Goal: Task Accomplishment & Management: Use online tool/utility

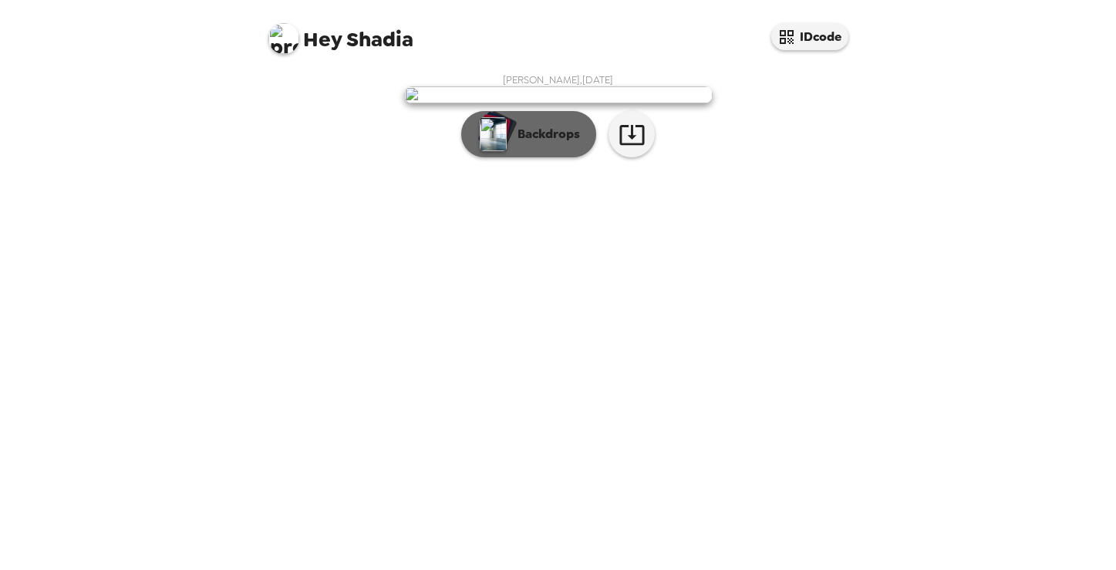
click at [552, 143] on p "Backdrops" at bounding box center [545, 134] width 70 height 19
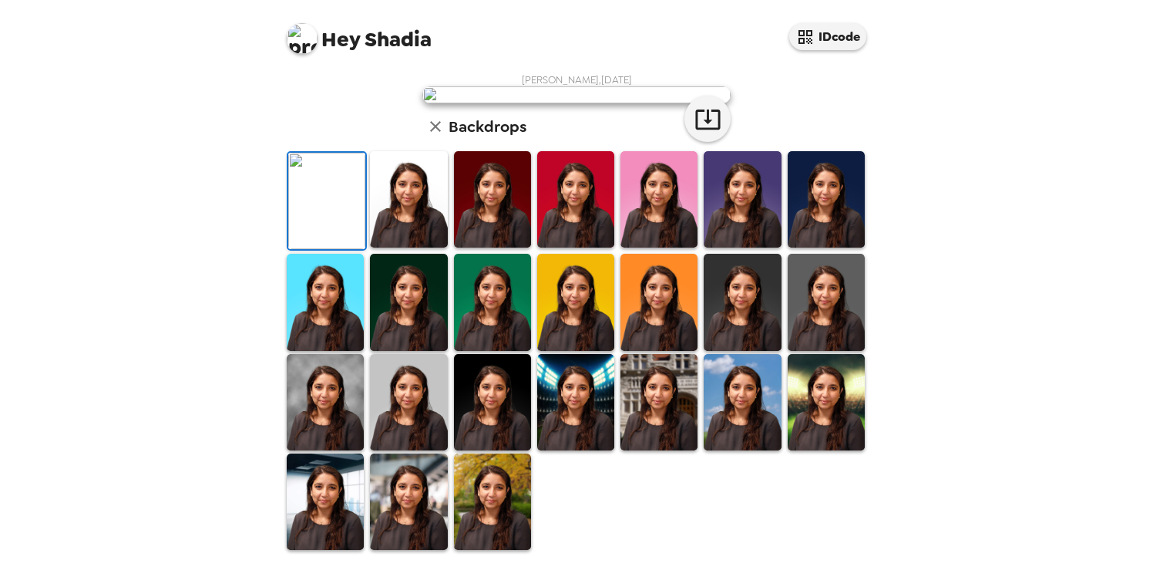
click at [413, 248] on img at bounding box center [408, 199] width 77 height 96
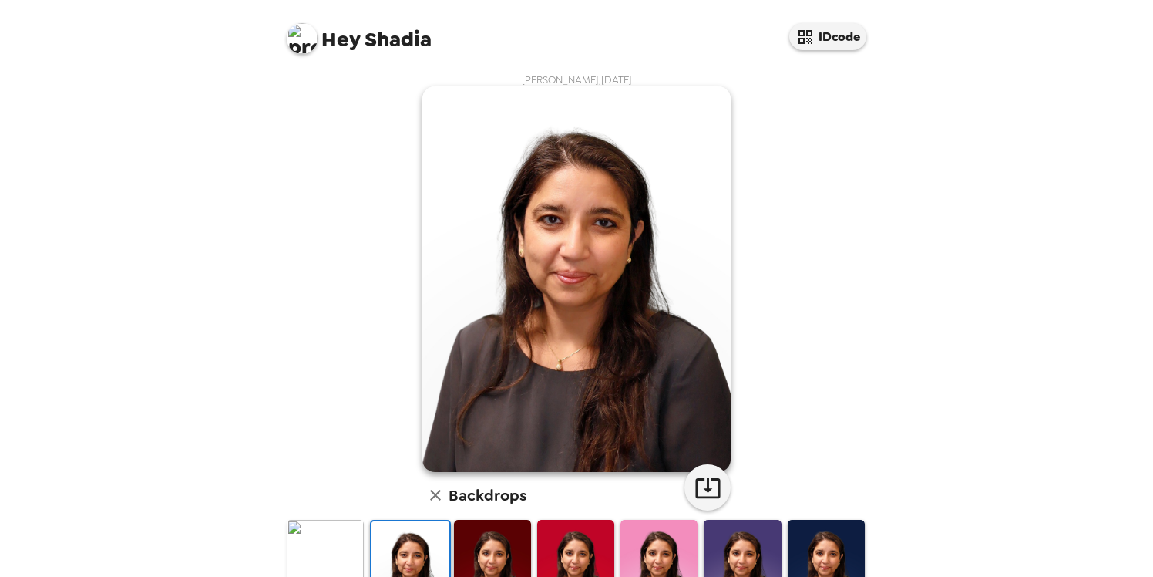
click at [487, 550] on img at bounding box center [492, 568] width 77 height 96
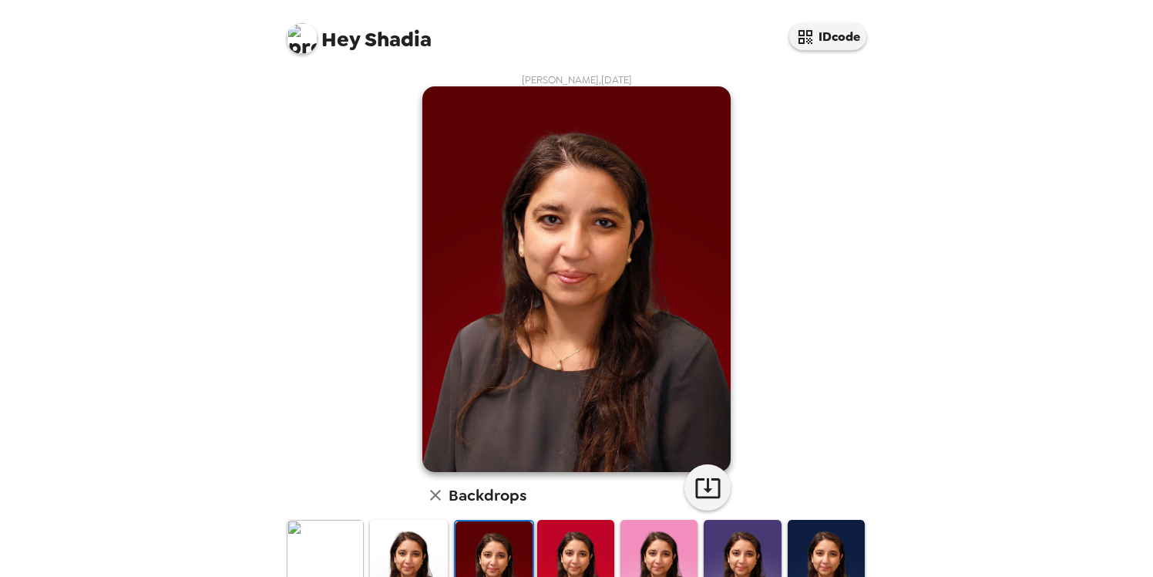
click at [567, 553] on img at bounding box center [575, 568] width 77 height 96
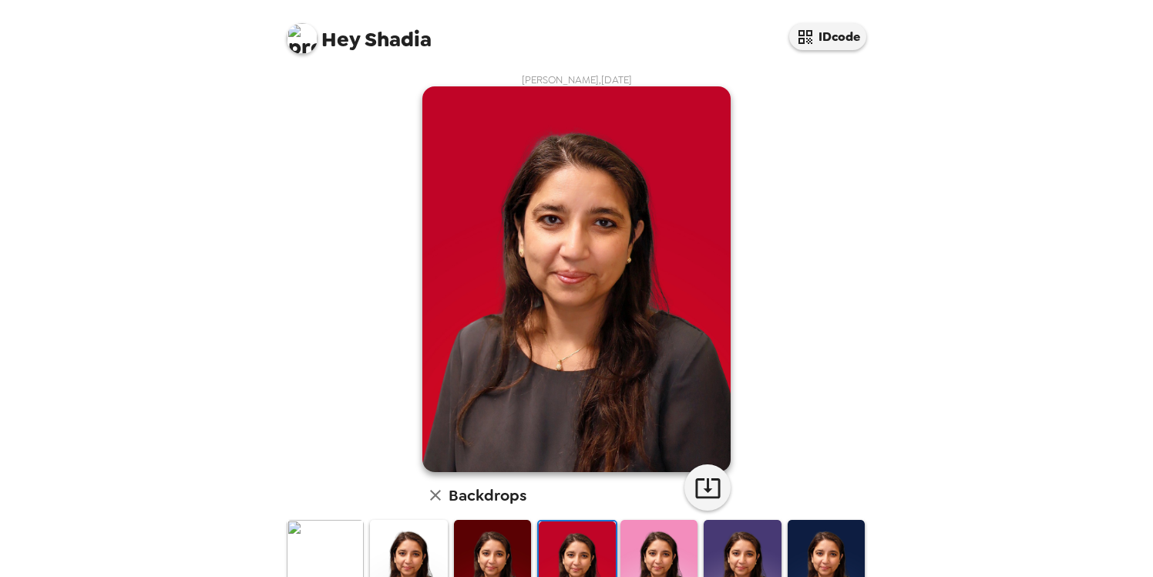
click at [645, 556] on img at bounding box center [659, 568] width 77 height 96
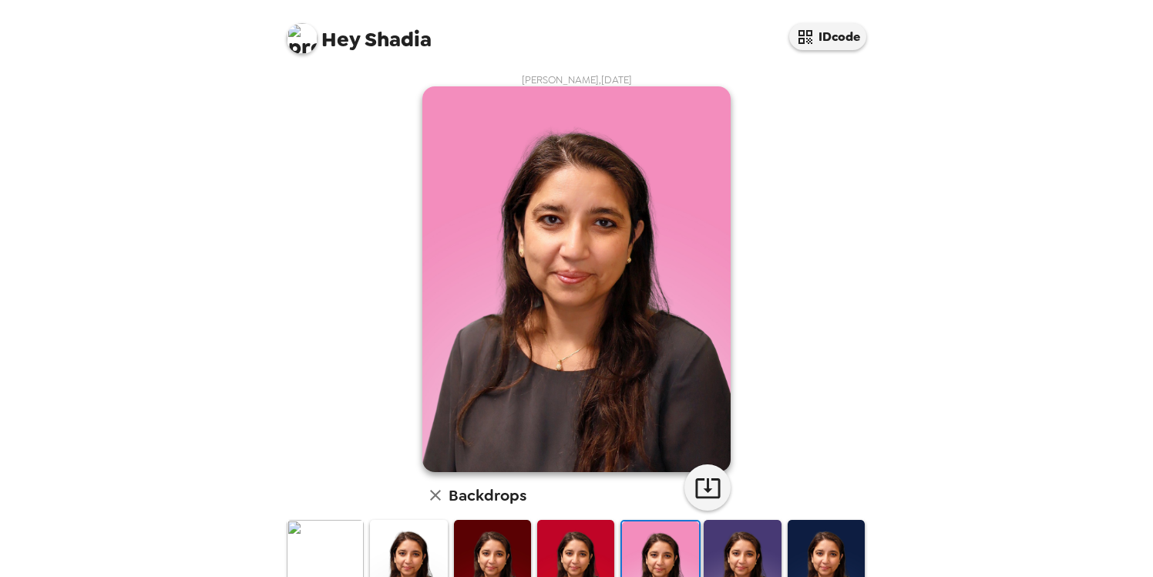
click at [729, 560] on img at bounding box center [742, 568] width 77 height 96
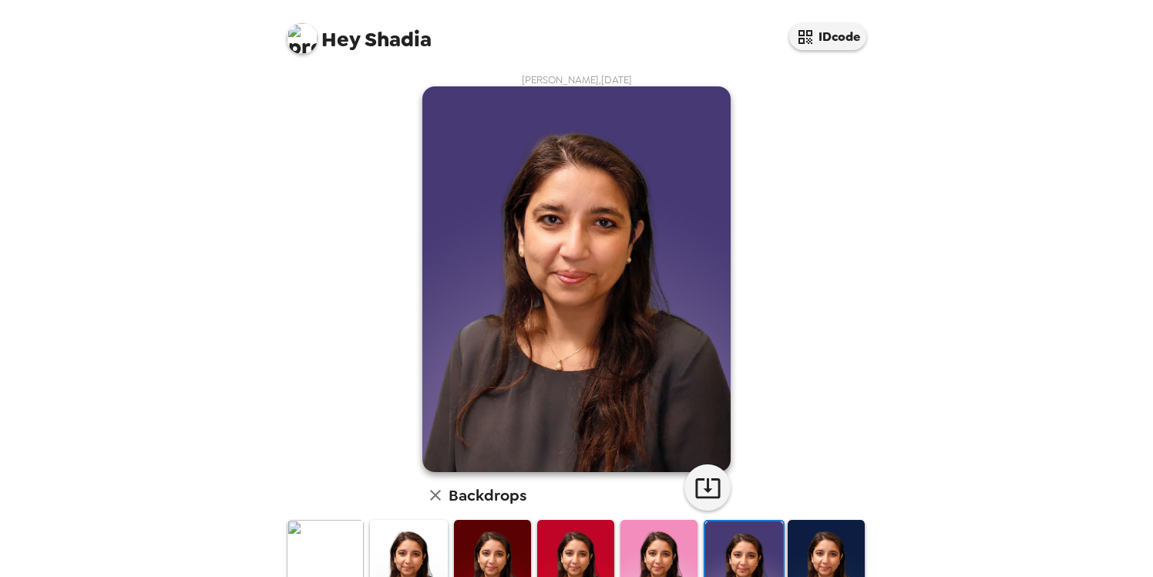
click at [827, 555] on img at bounding box center [826, 568] width 77 height 96
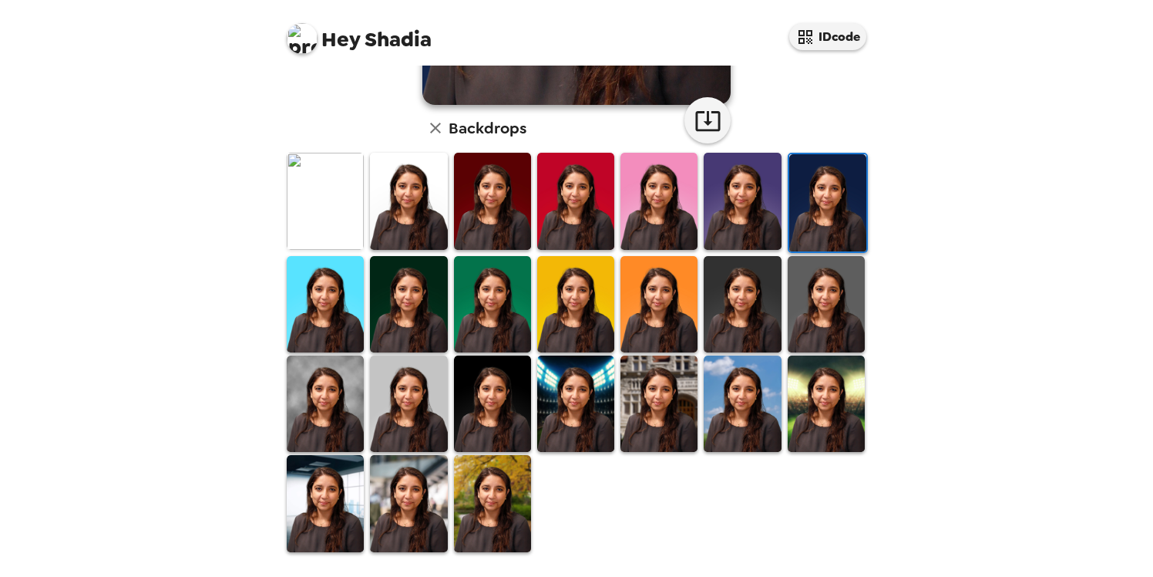
click at [333, 305] on img at bounding box center [325, 304] width 77 height 96
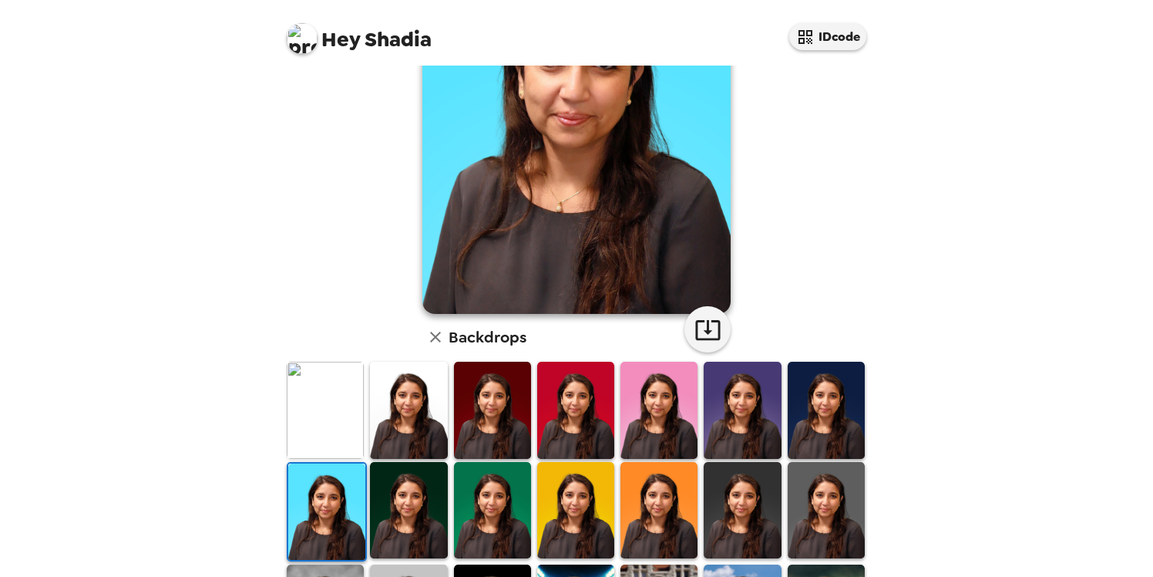
scroll to position [183, 0]
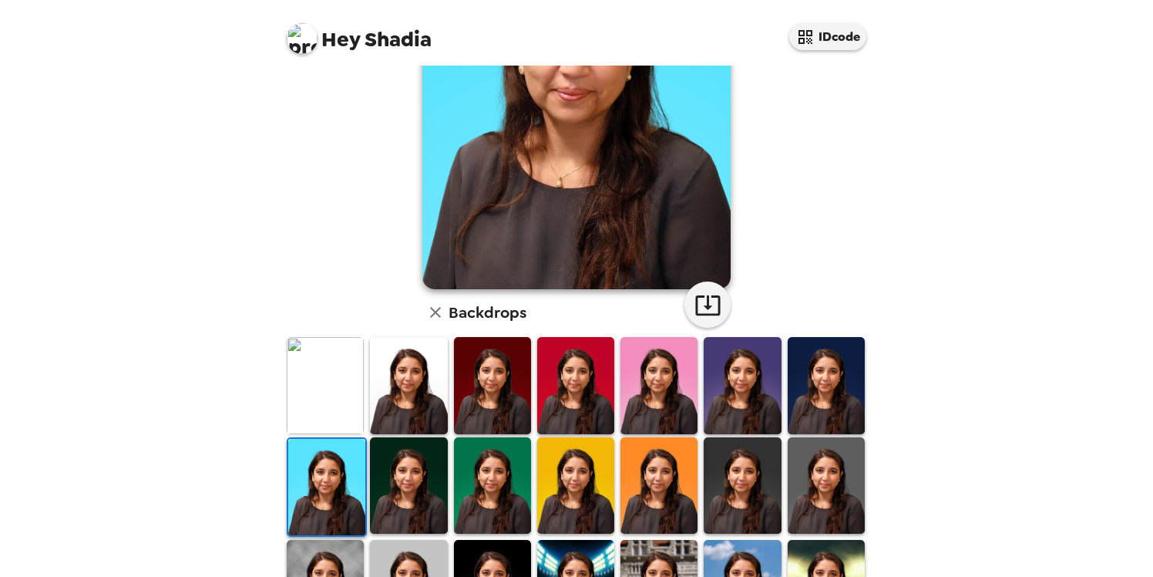
click at [411, 473] on img at bounding box center [408, 485] width 77 height 96
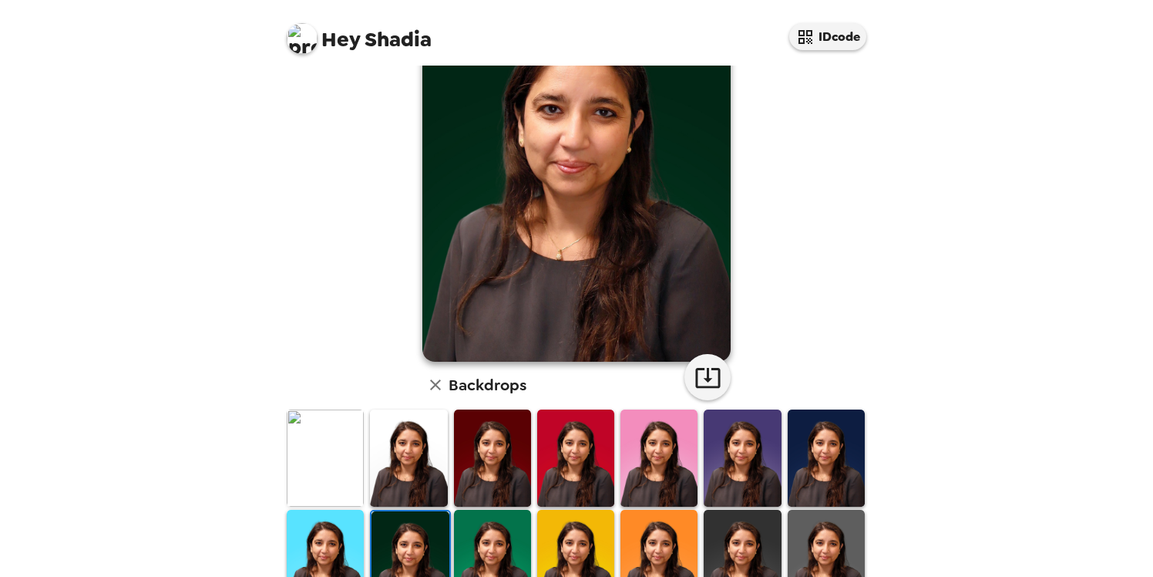
scroll to position [117, 0]
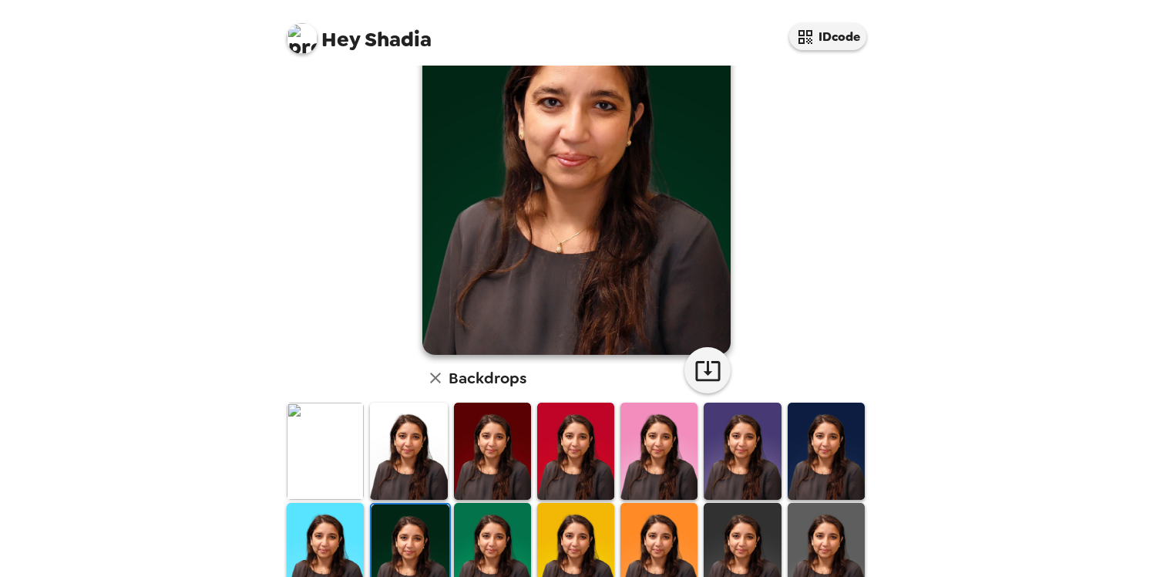
click at [488, 537] on img at bounding box center [492, 551] width 77 height 96
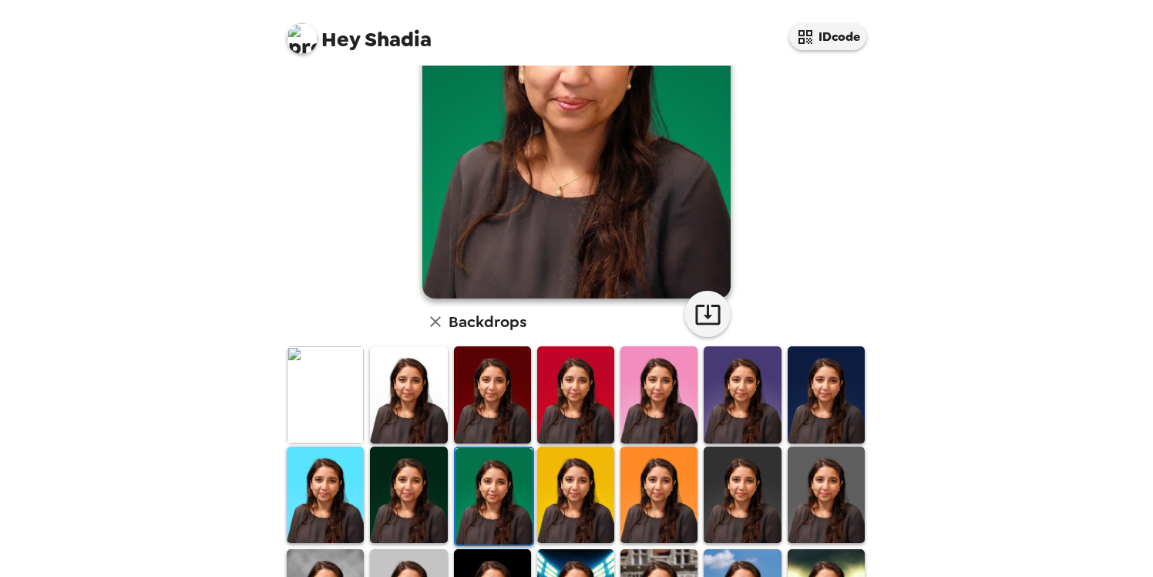
scroll to position [181, 0]
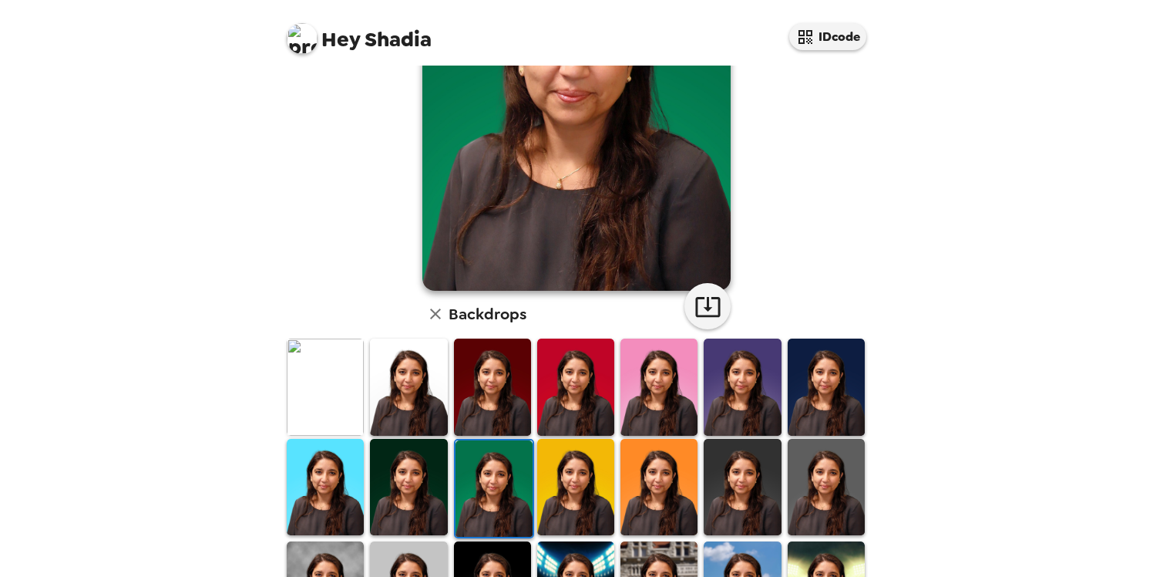
click at [593, 493] on img at bounding box center [575, 487] width 77 height 96
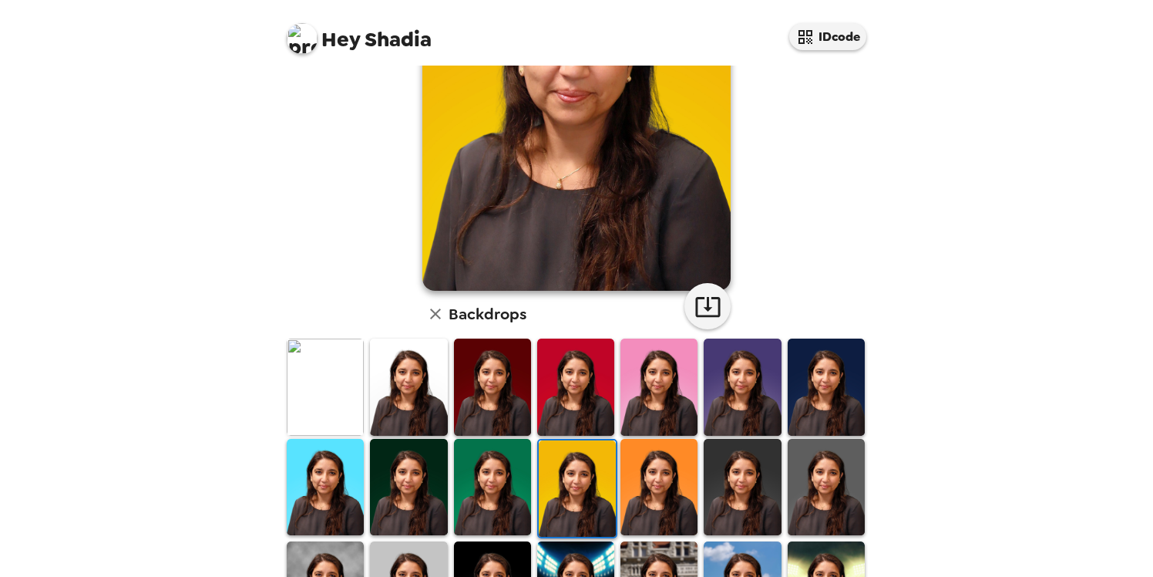
click at [658, 493] on img at bounding box center [659, 487] width 77 height 96
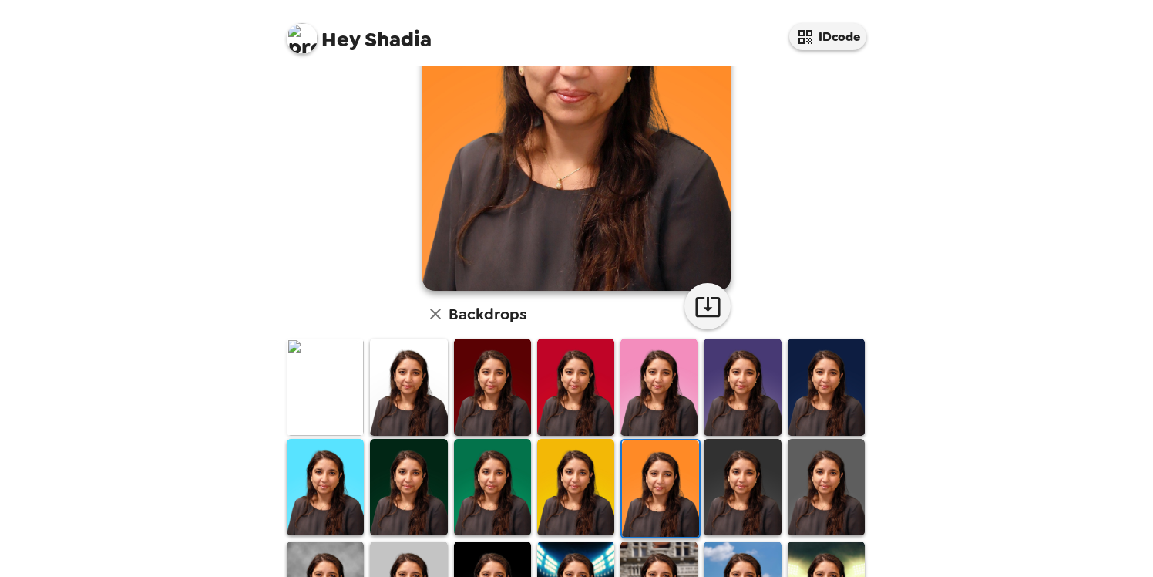
click at [729, 487] on img at bounding box center [742, 487] width 77 height 96
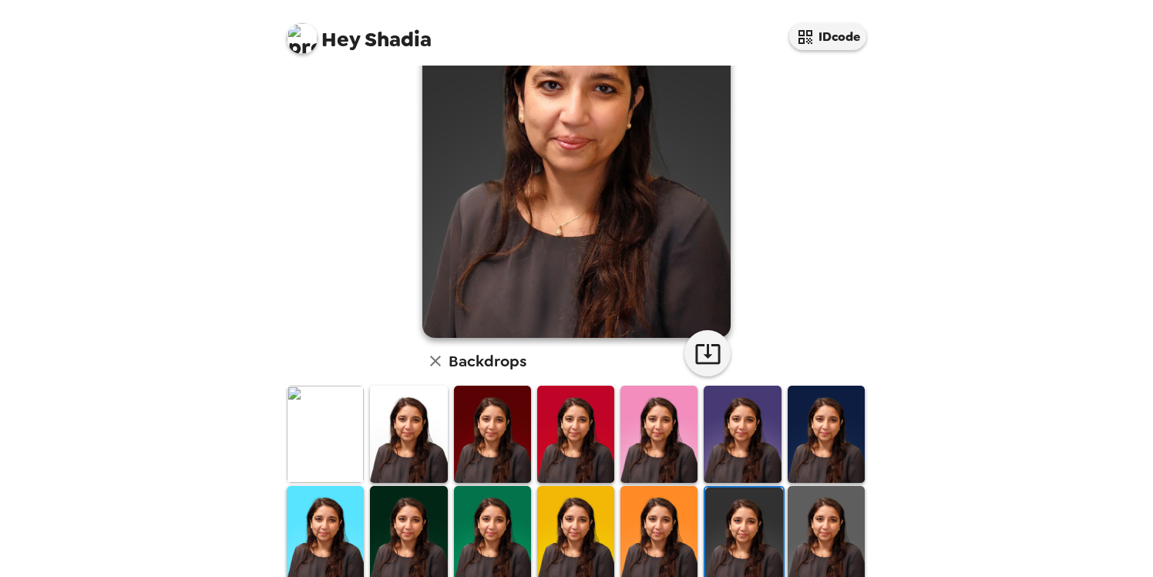
scroll to position [167, 0]
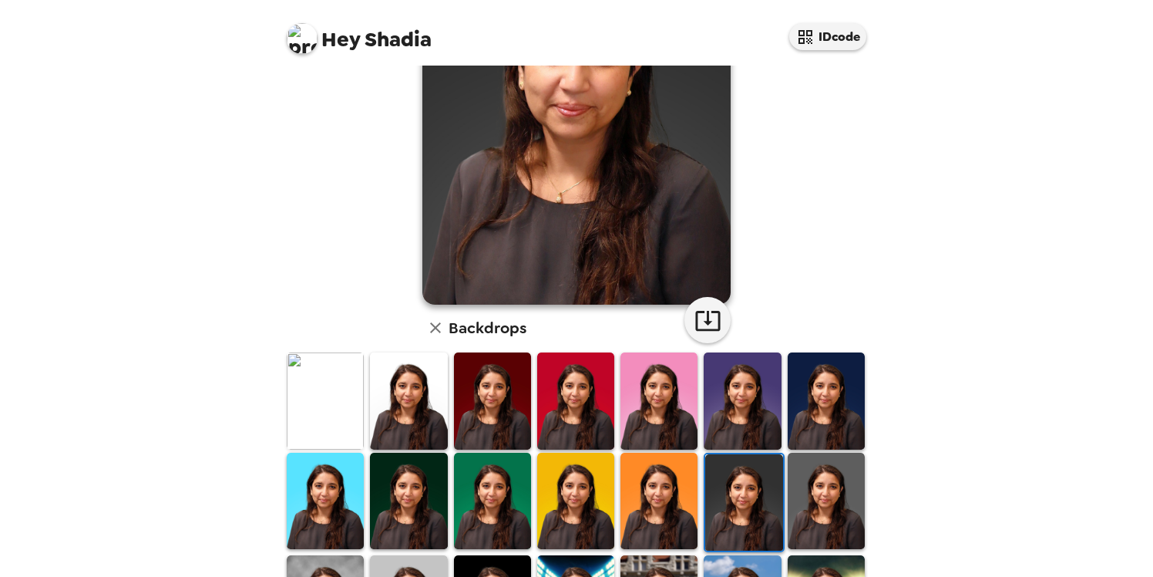
click at [832, 474] on img at bounding box center [826, 501] width 77 height 96
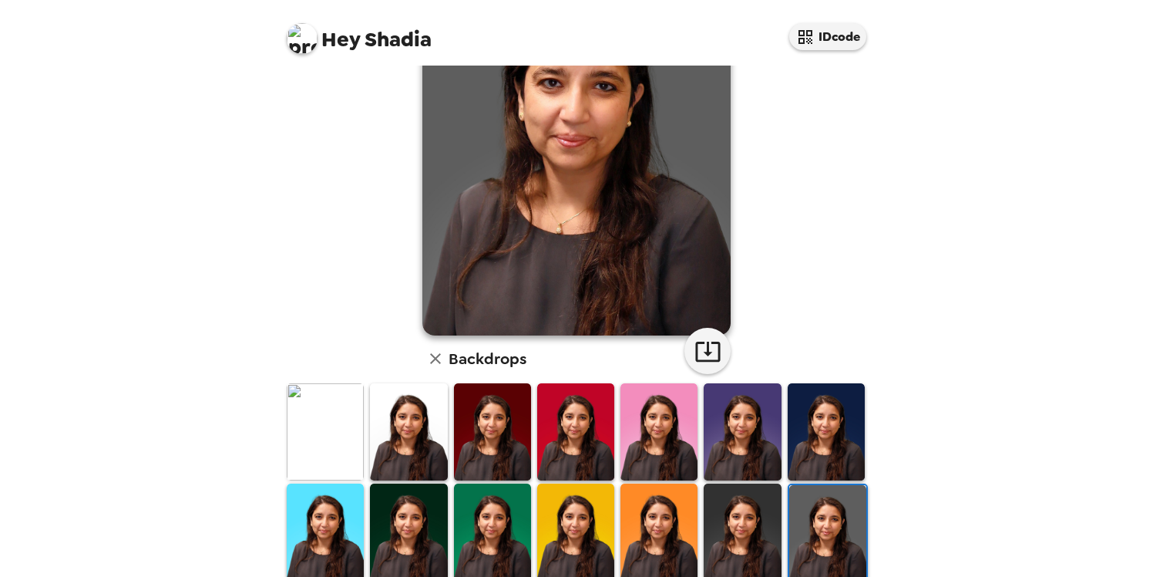
scroll to position [0, 0]
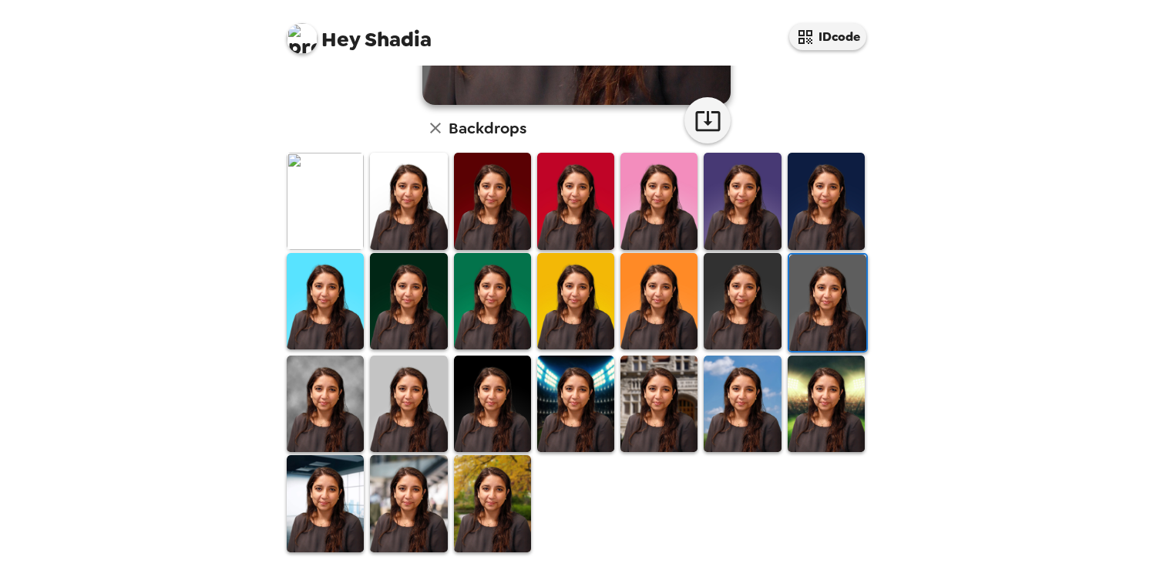
click at [816, 413] on img at bounding box center [826, 403] width 77 height 96
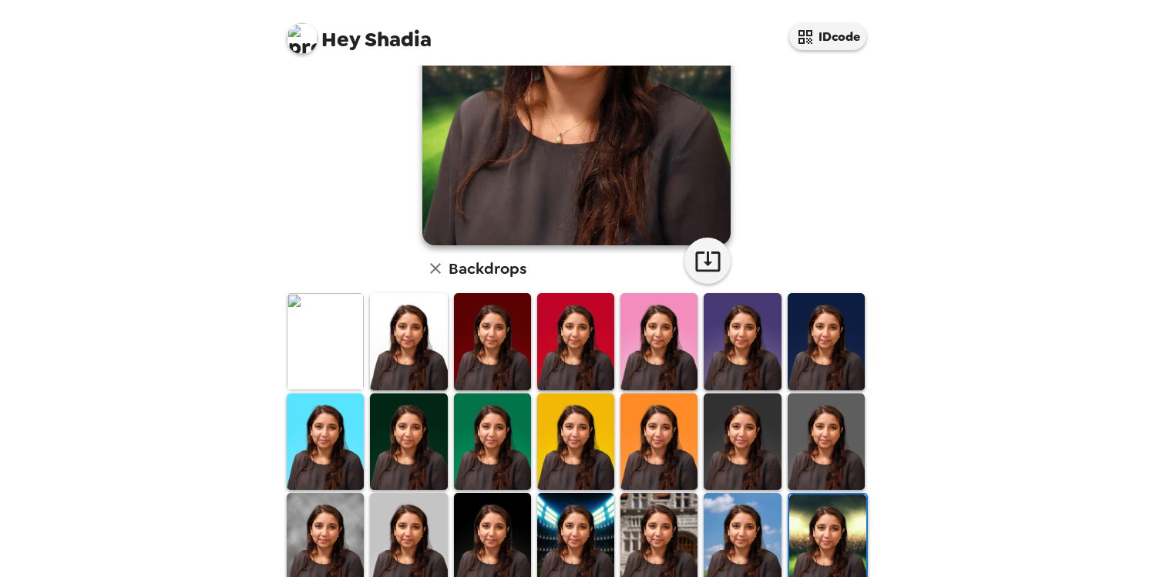
scroll to position [243, 0]
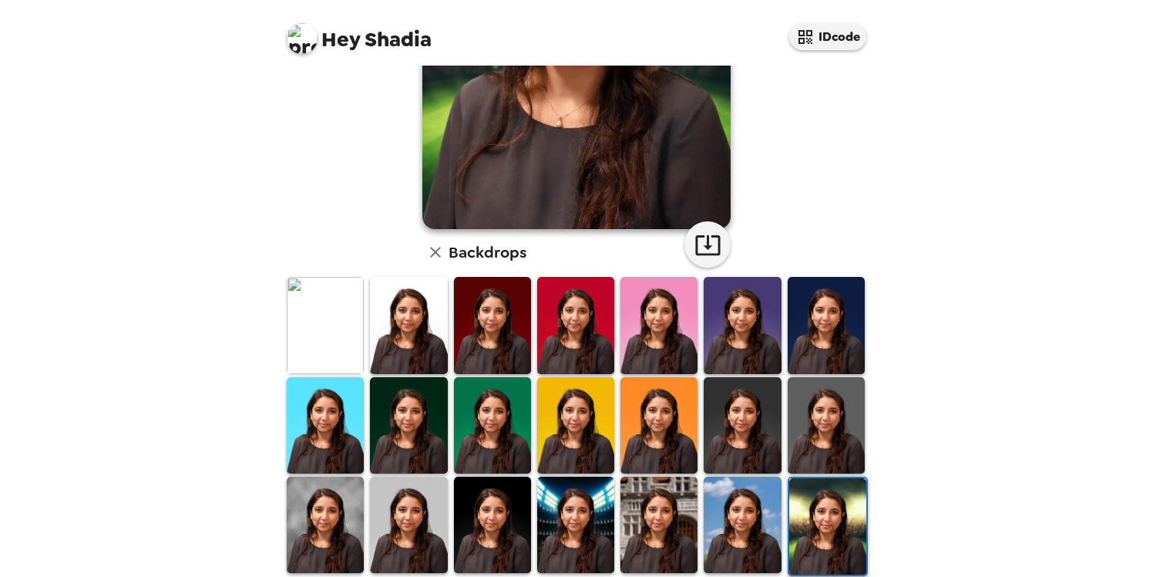
click at [743, 532] on img at bounding box center [742, 525] width 77 height 96
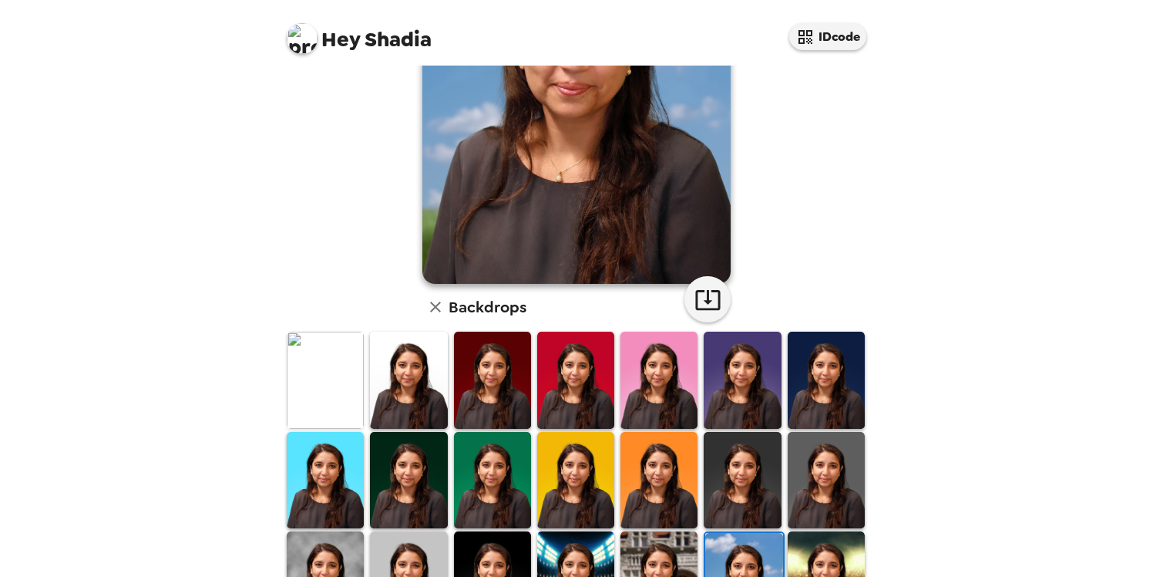
scroll to position [293, 0]
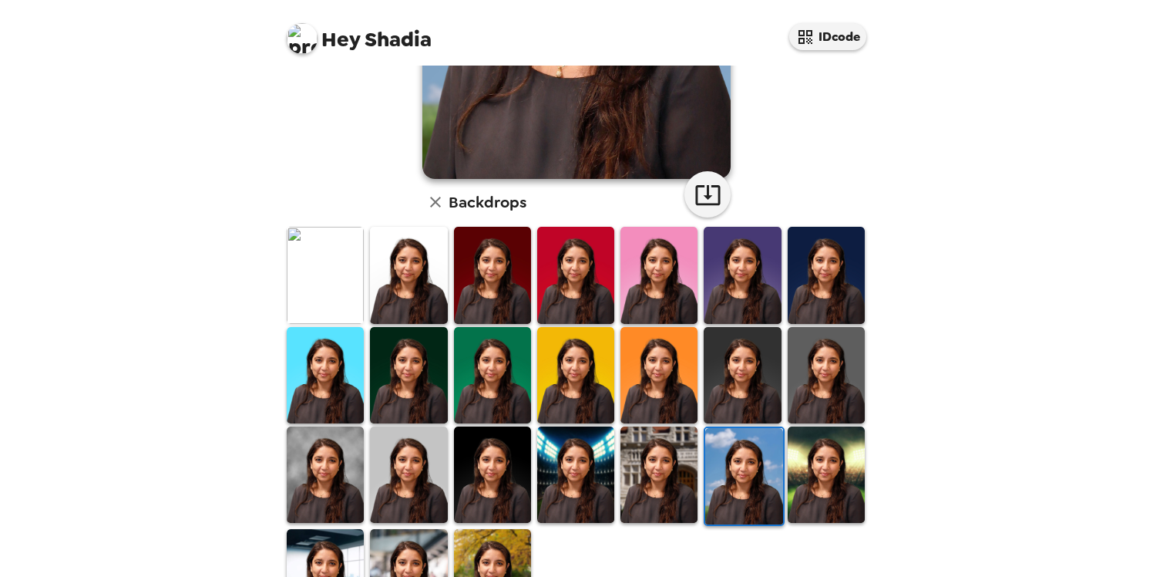
click at [654, 475] on img at bounding box center [659, 474] width 77 height 96
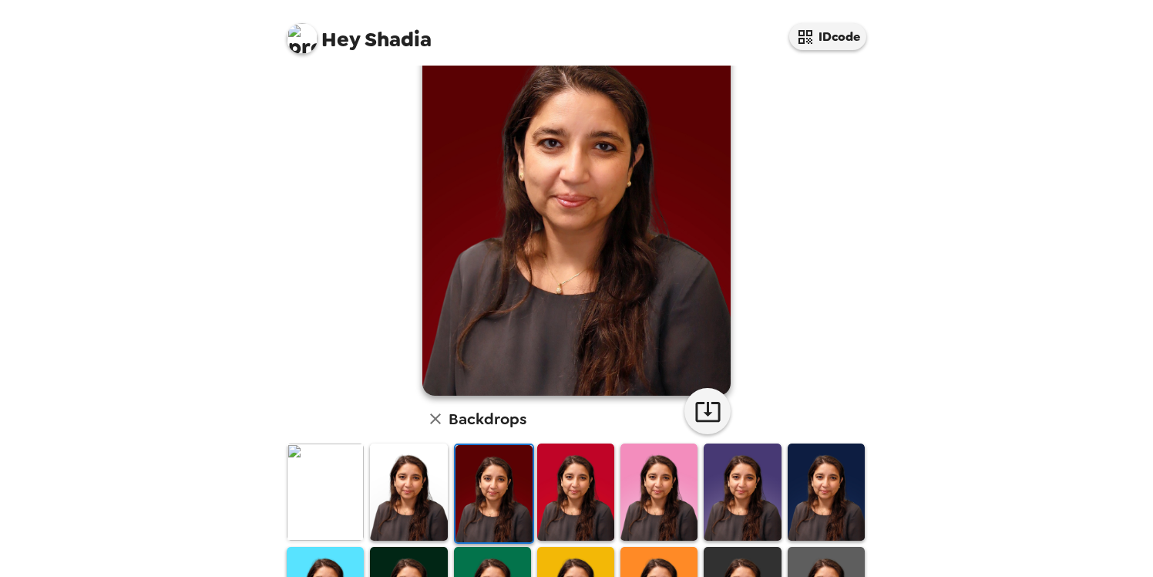
scroll to position [75, 0]
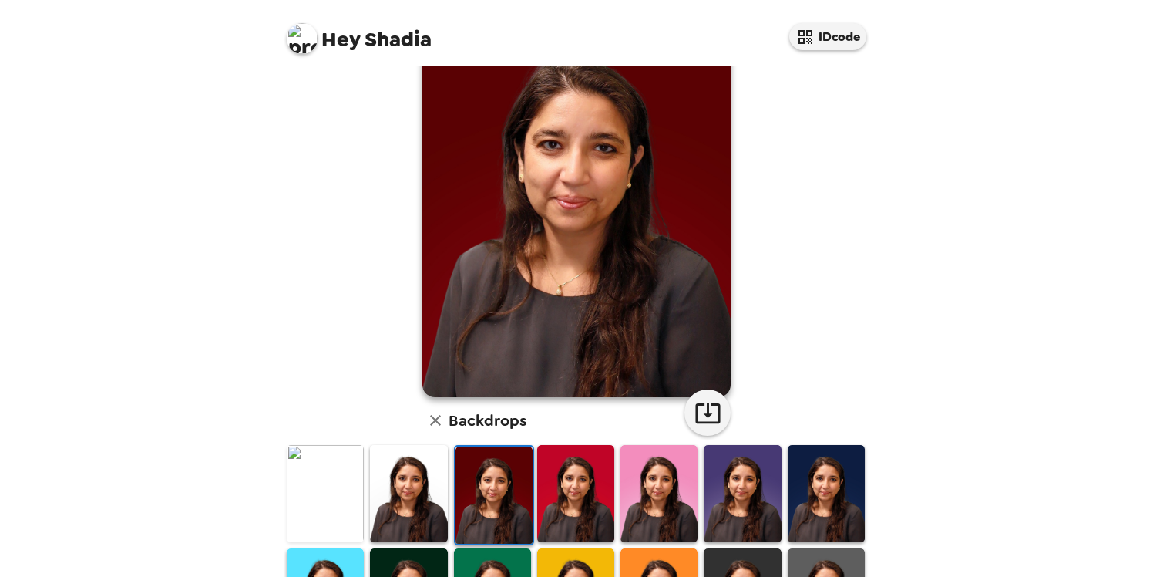
click at [319, 494] on img at bounding box center [325, 493] width 77 height 96
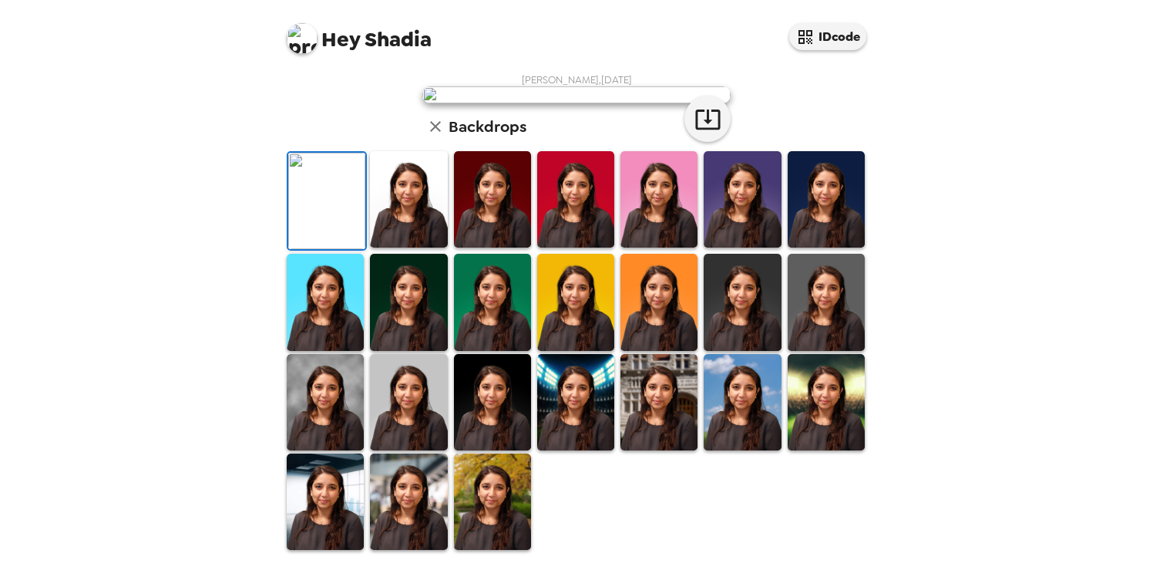
click at [414, 248] on img at bounding box center [408, 199] width 77 height 96
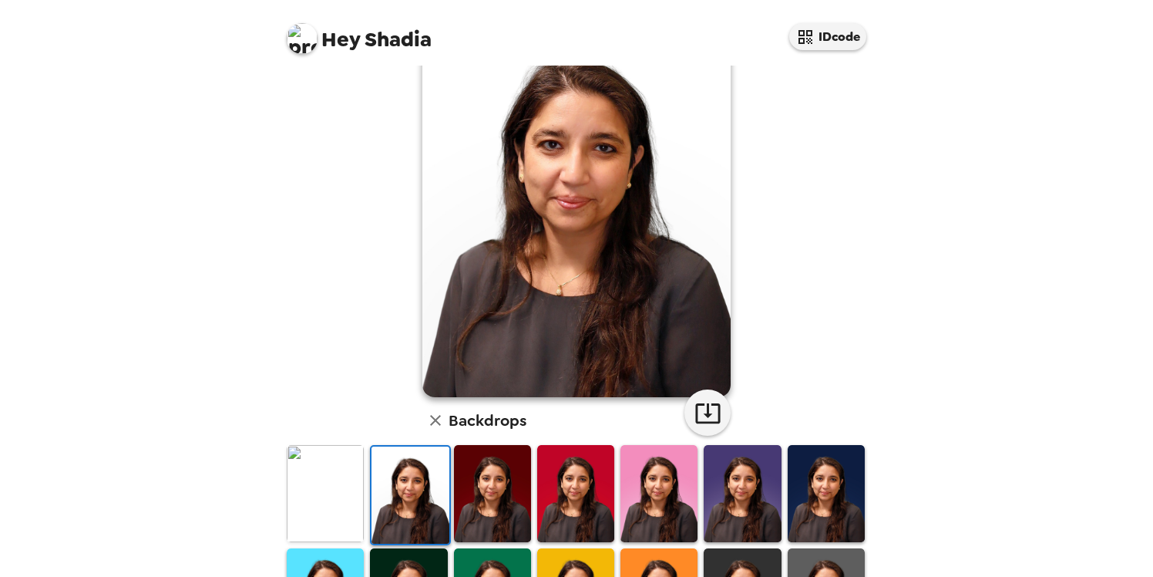
click at [486, 510] on img at bounding box center [492, 493] width 77 height 96
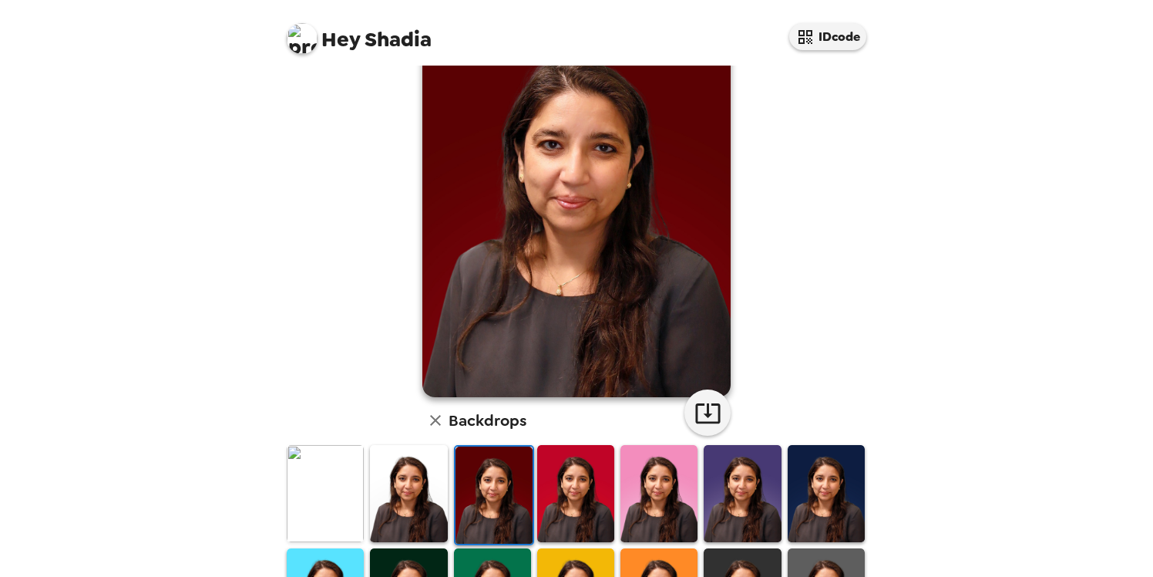
click at [569, 503] on img at bounding box center [575, 493] width 77 height 96
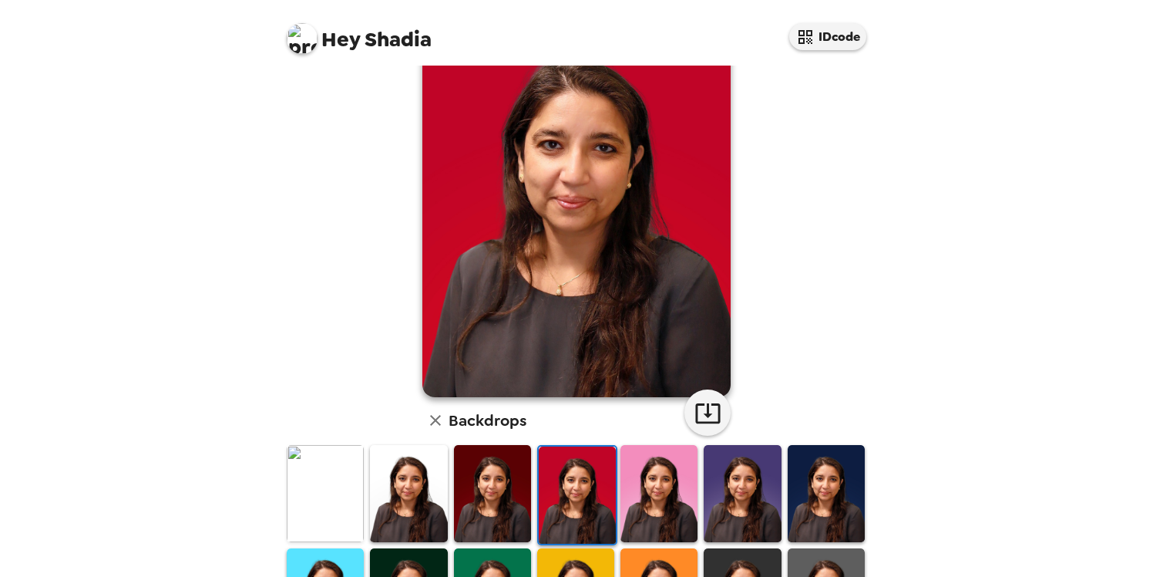
click at [637, 509] on img at bounding box center [659, 493] width 77 height 96
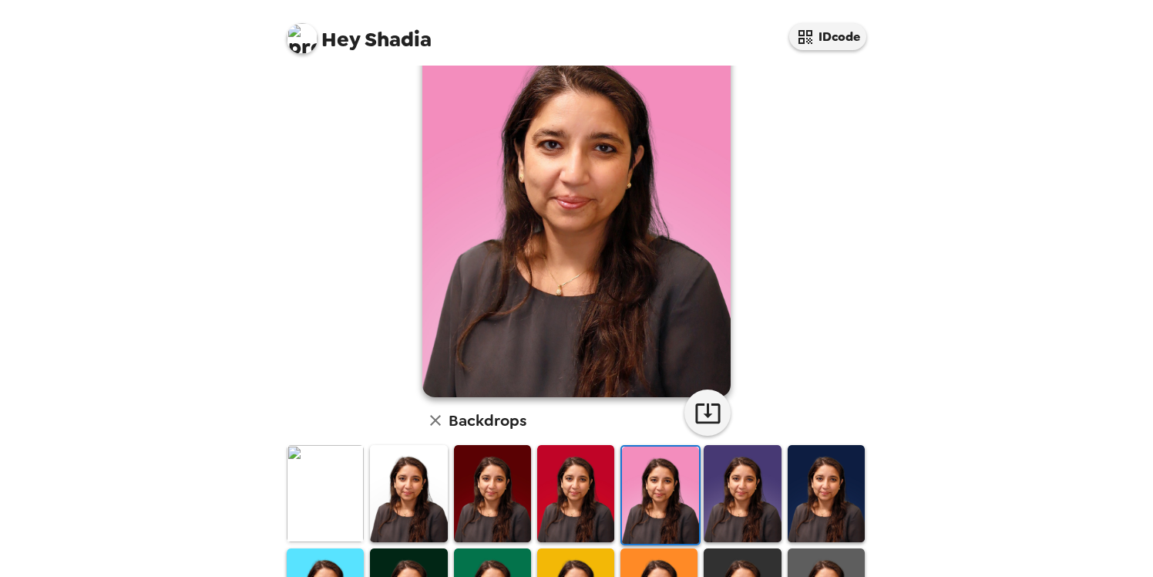
click at [751, 517] on img at bounding box center [742, 493] width 77 height 96
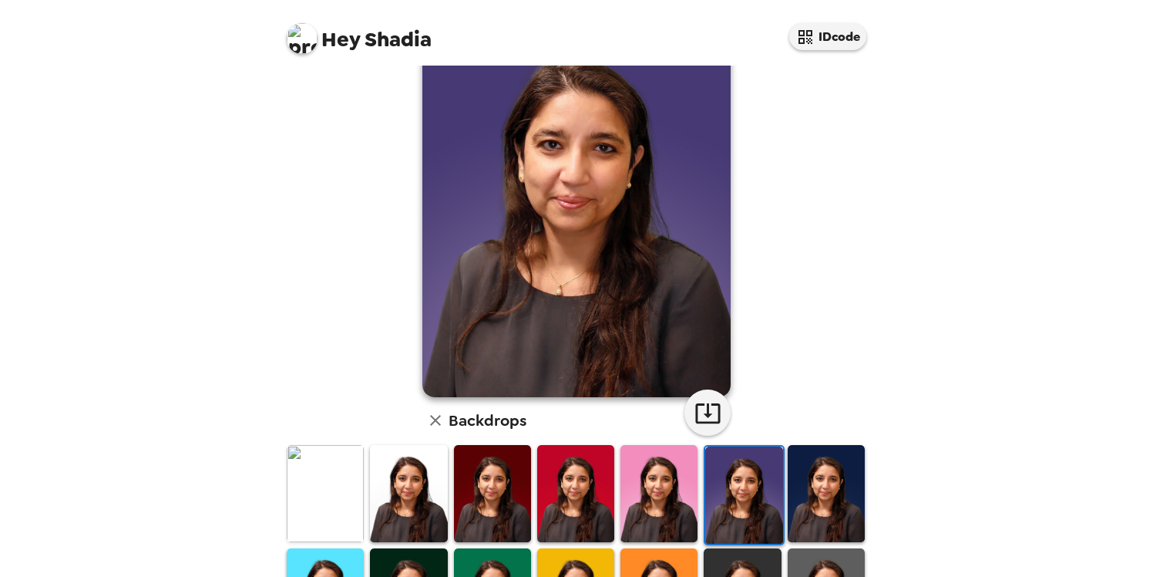
click at [808, 516] on img at bounding box center [826, 493] width 77 height 96
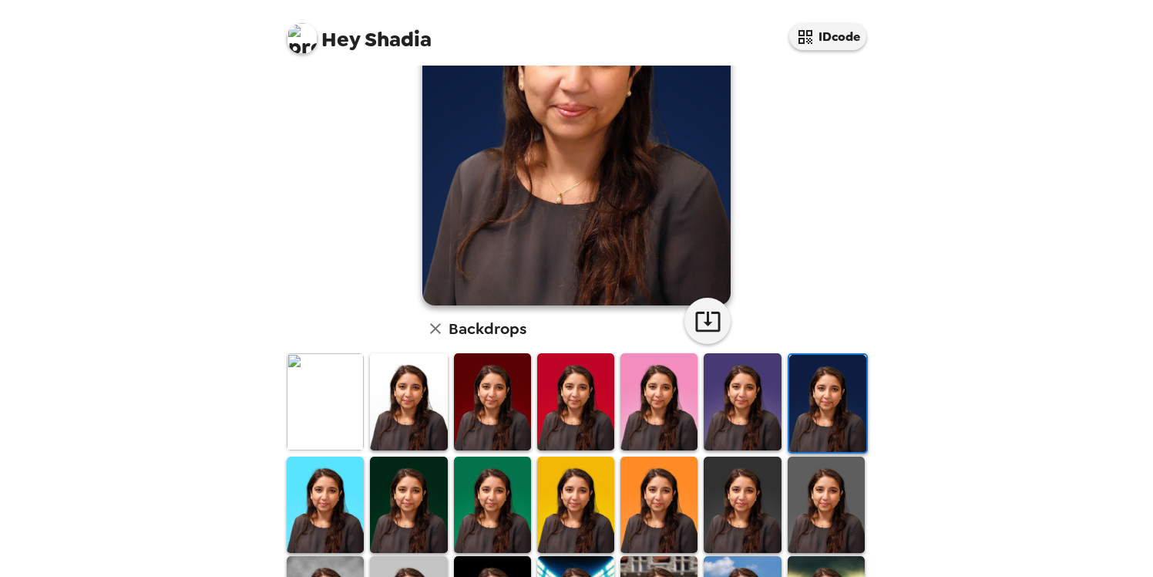
scroll to position [168, 0]
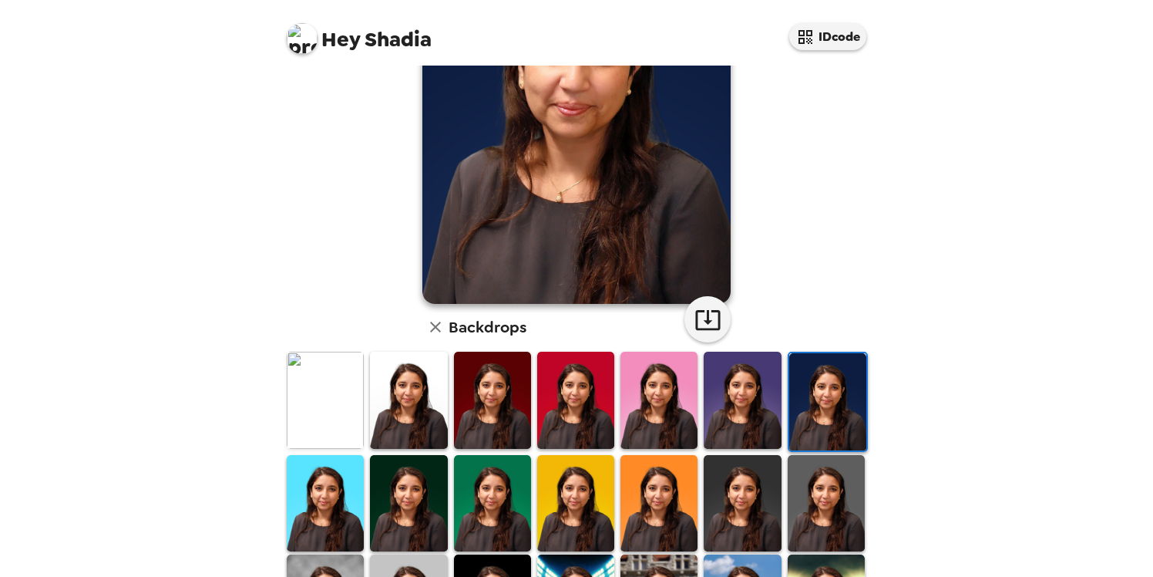
click at [845, 497] on img at bounding box center [826, 503] width 77 height 96
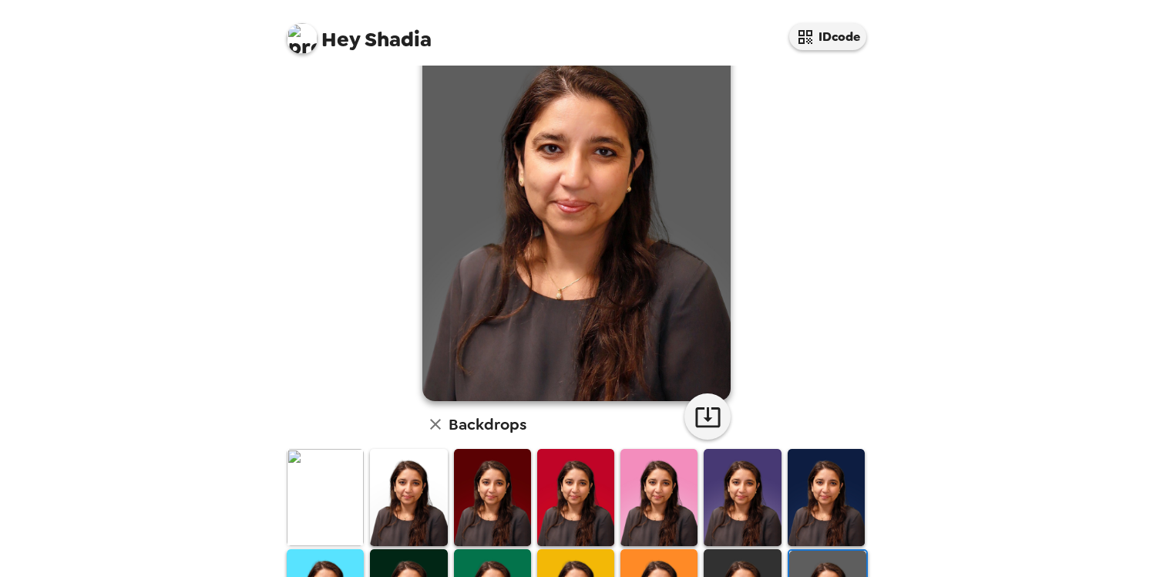
scroll to position [72, 0]
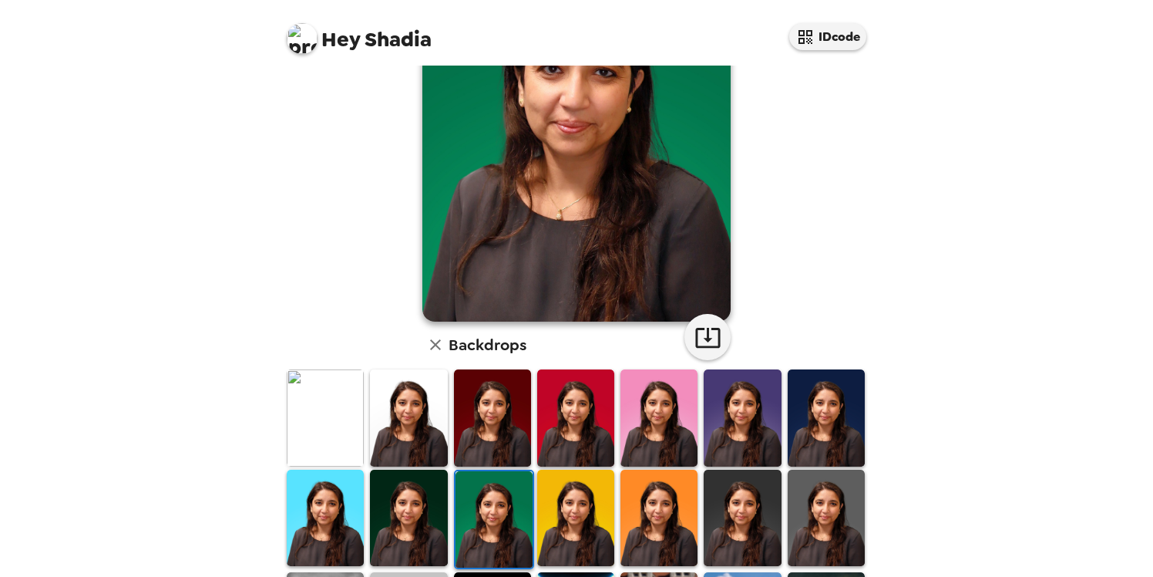
scroll to position [152, 0]
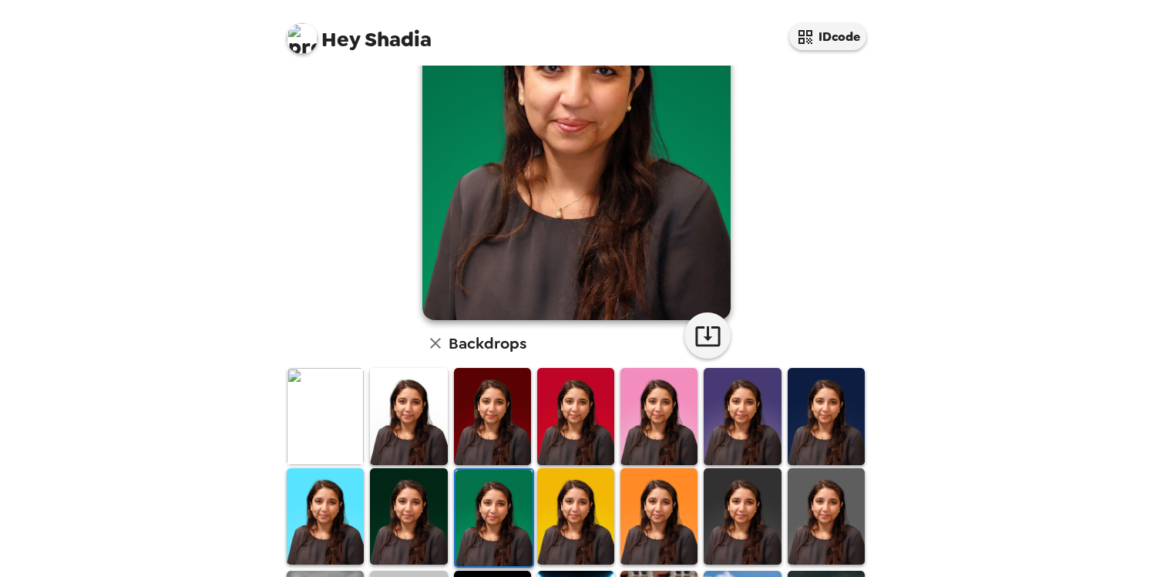
click at [433, 534] on img at bounding box center [408, 516] width 77 height 96
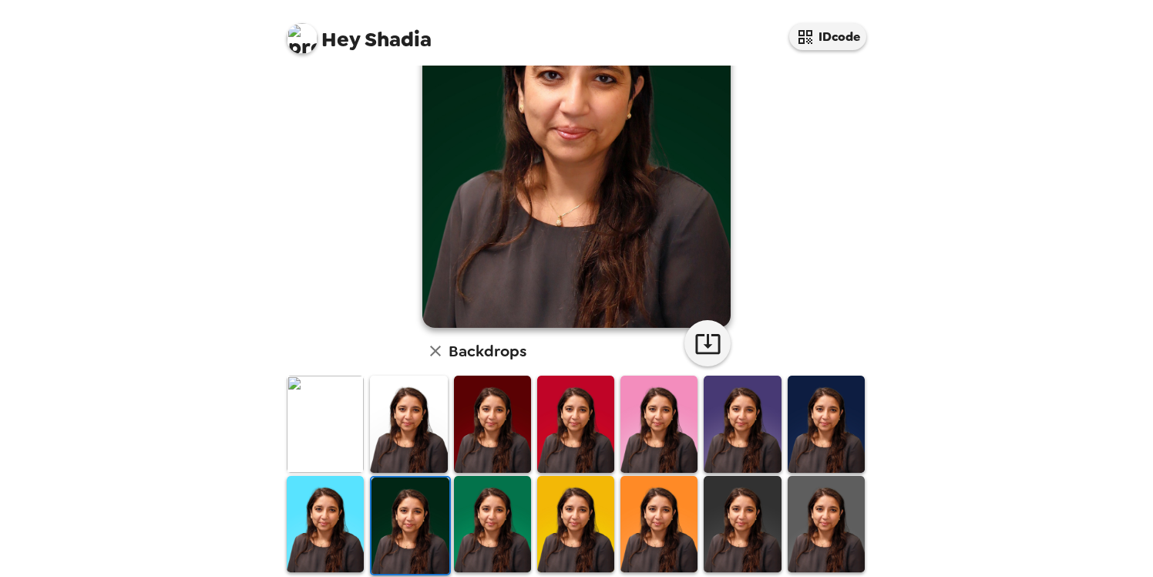
scroll to position [170, 0]
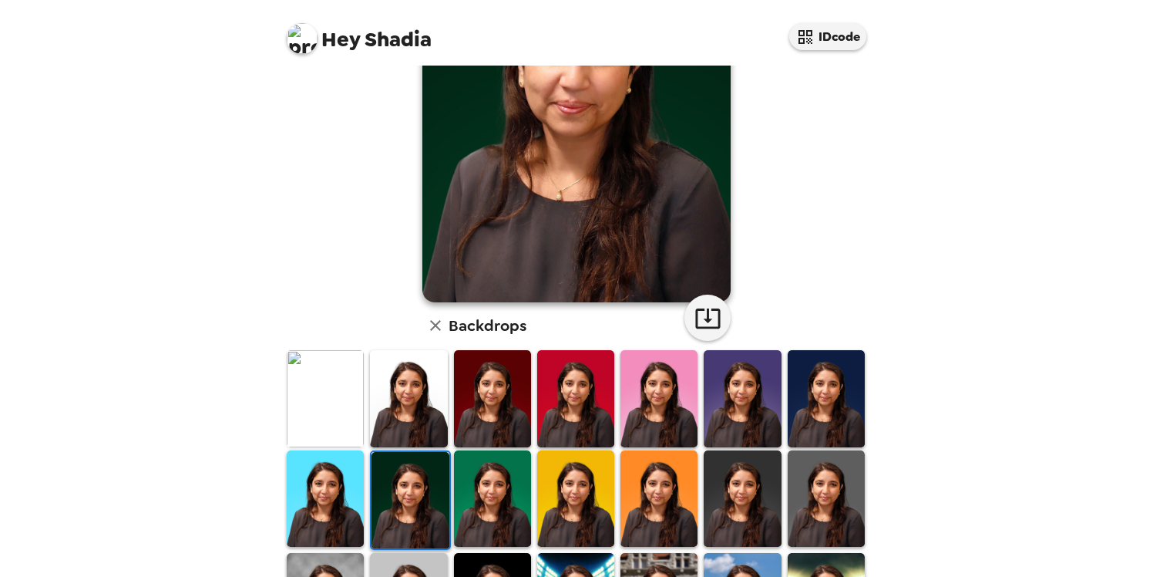
click at [328, 497] on img at bounding box center [325, 498] width 77 height 96
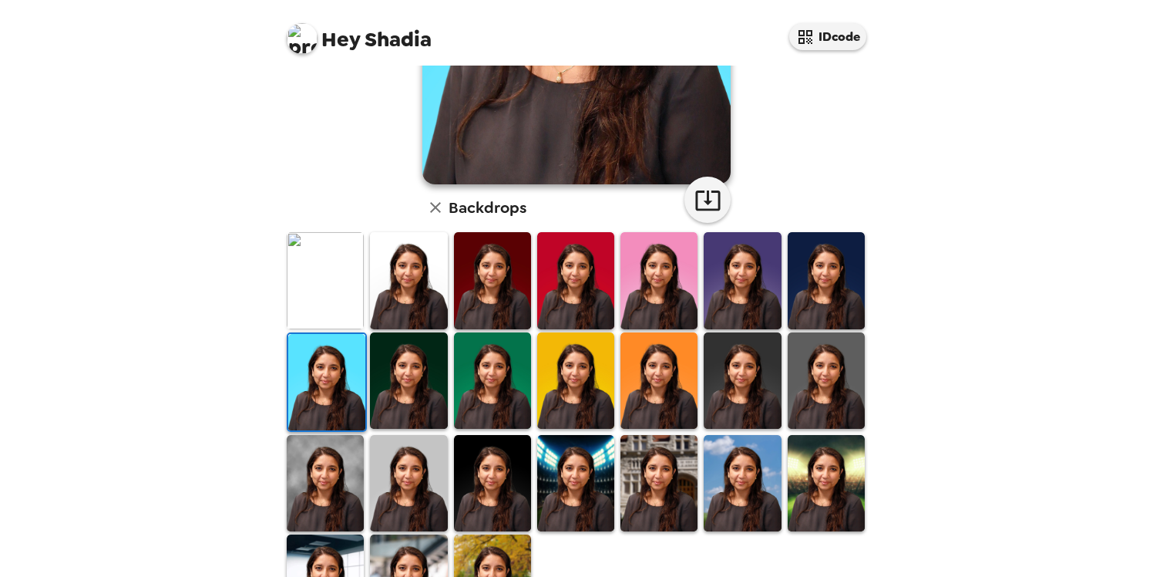
click at [328, 497] on img at bounding box center [325, 483] width 77 height 96
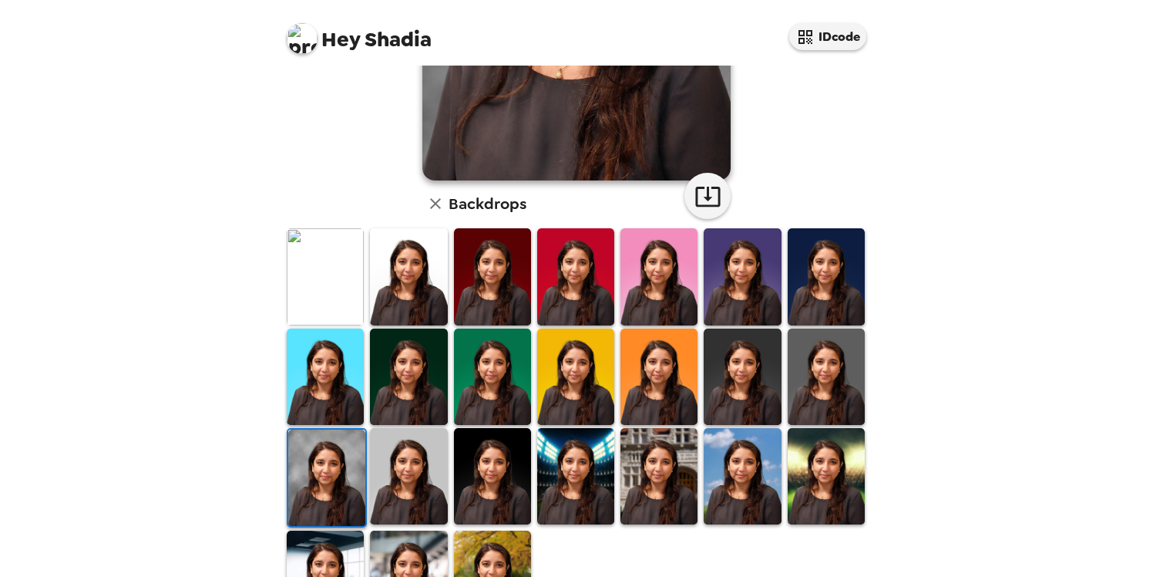
scroll to position [293, 0]
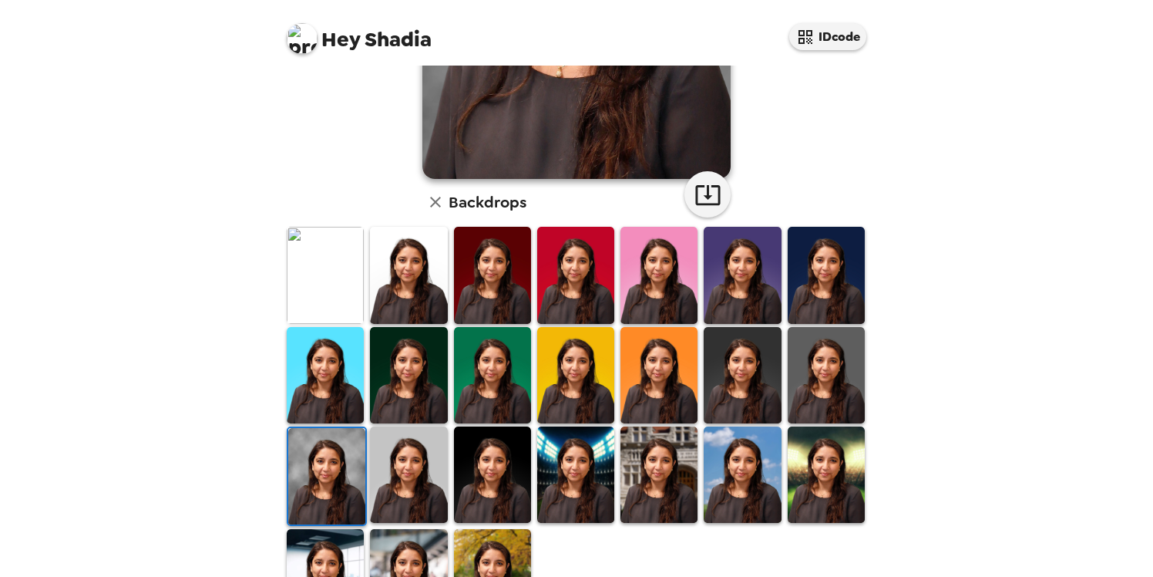
click at [328, 553] on img at bounding box center [325, 577] width 77 height 96
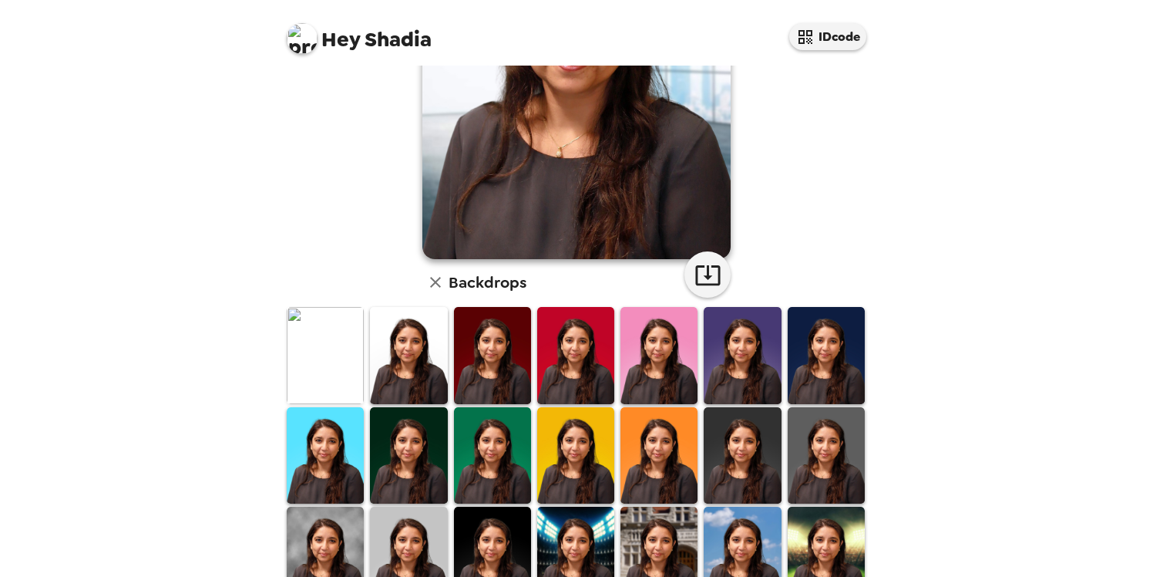
scroll to position [217, 0]
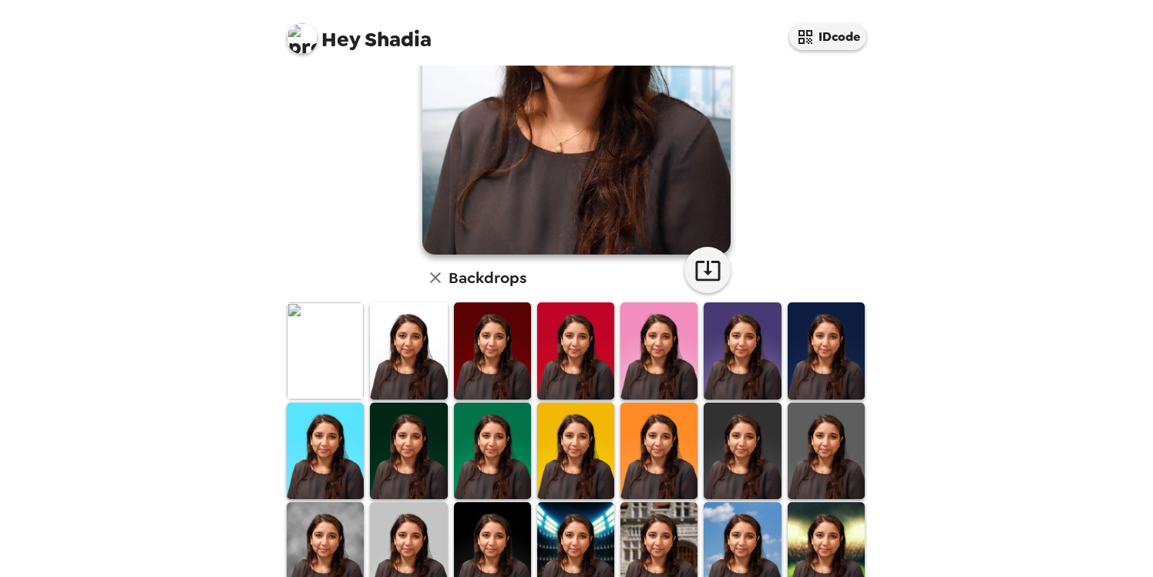
click at [403, 561] on img at bounding box center [408, 550] width 77 height 96
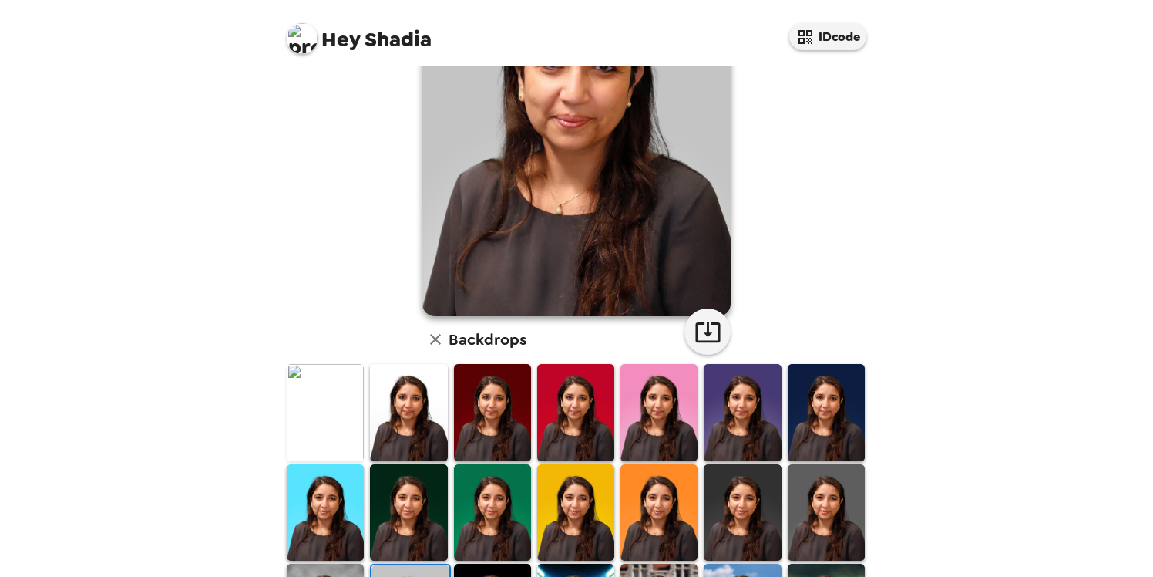
scroll to position [199, 0]
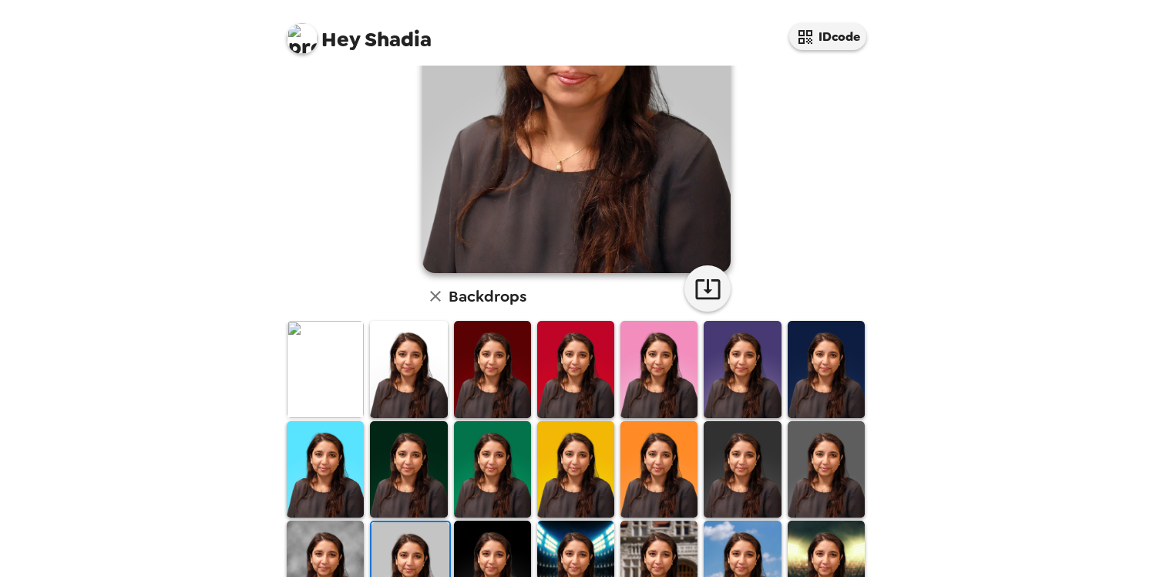
click at [508, 554] on img at bounding box center [492, 568] width 77 height 96
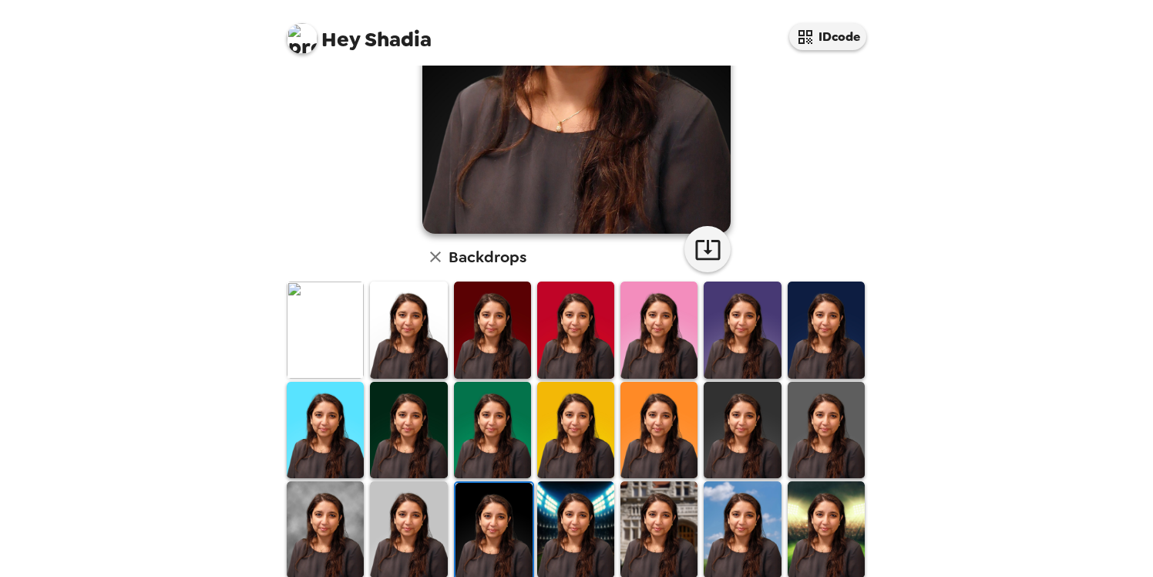
scroll to position [240, 0]
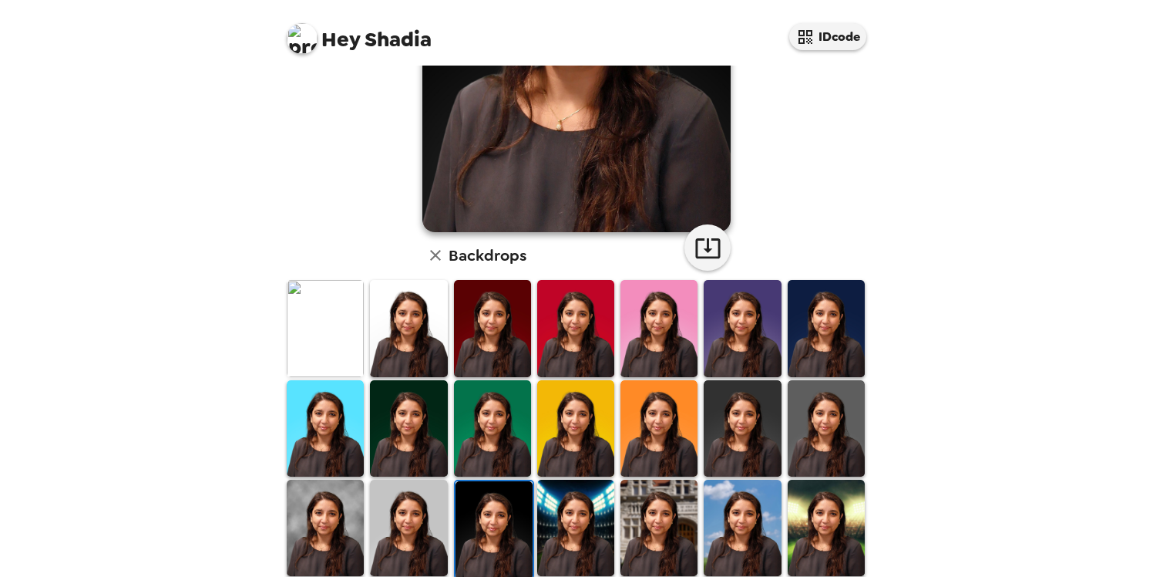
click at [558, 556] on img at bounding box center [575, 528] width 77 height 96
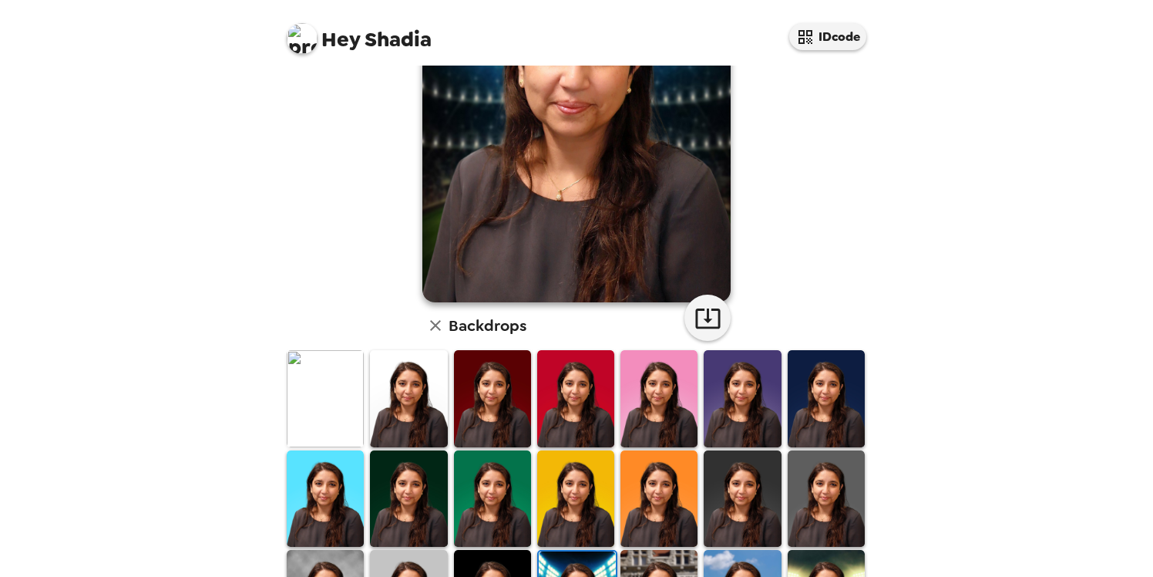
scroll to position [170, 0]
click at [415, 484] on img at bounding box center [408, 498] width 77 height 96
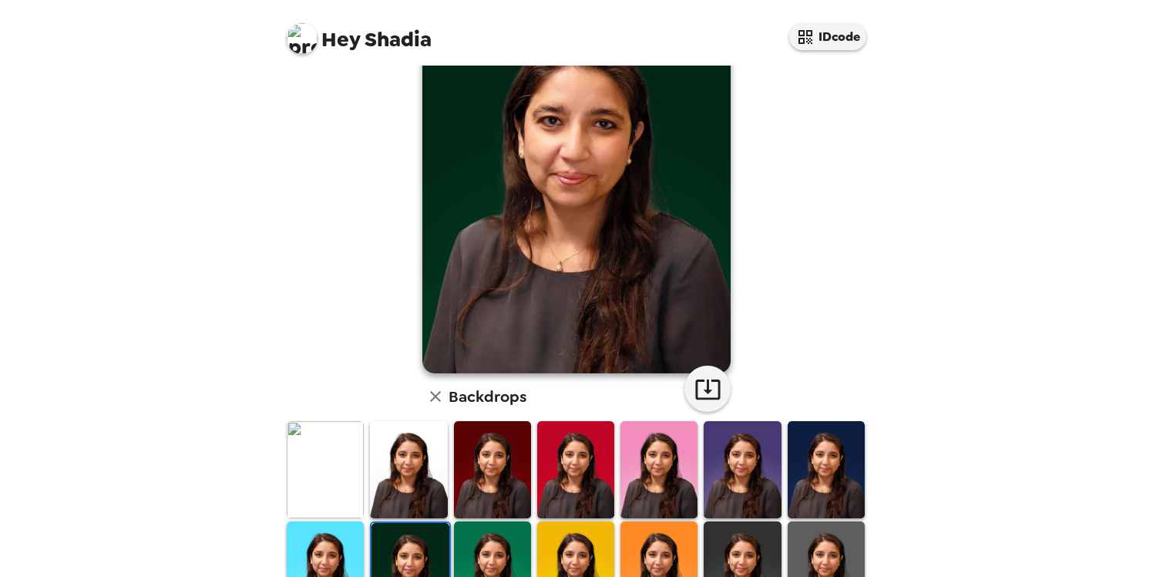
scroll to position [103, 0]
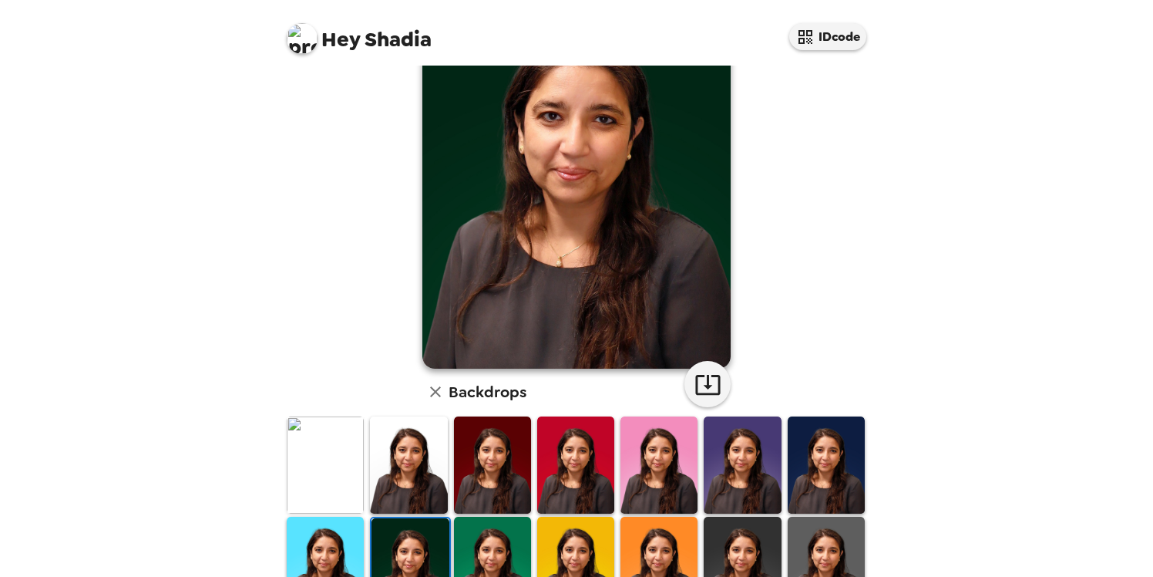
click at [836, 459] on img at bounding box center [826, 464] width 77 height 96
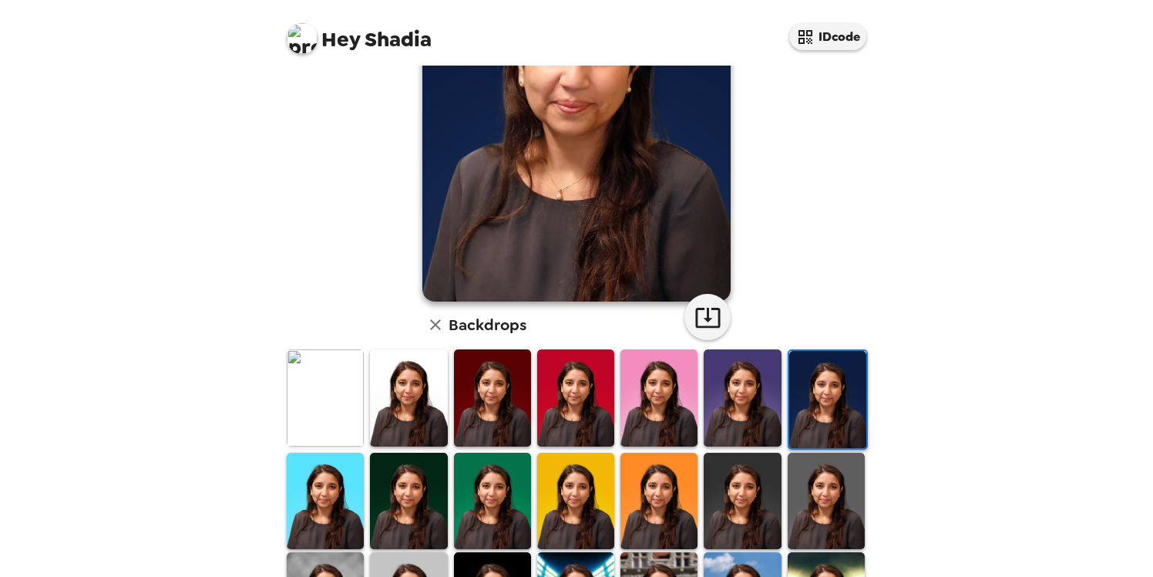
scroll to position [180, 0]
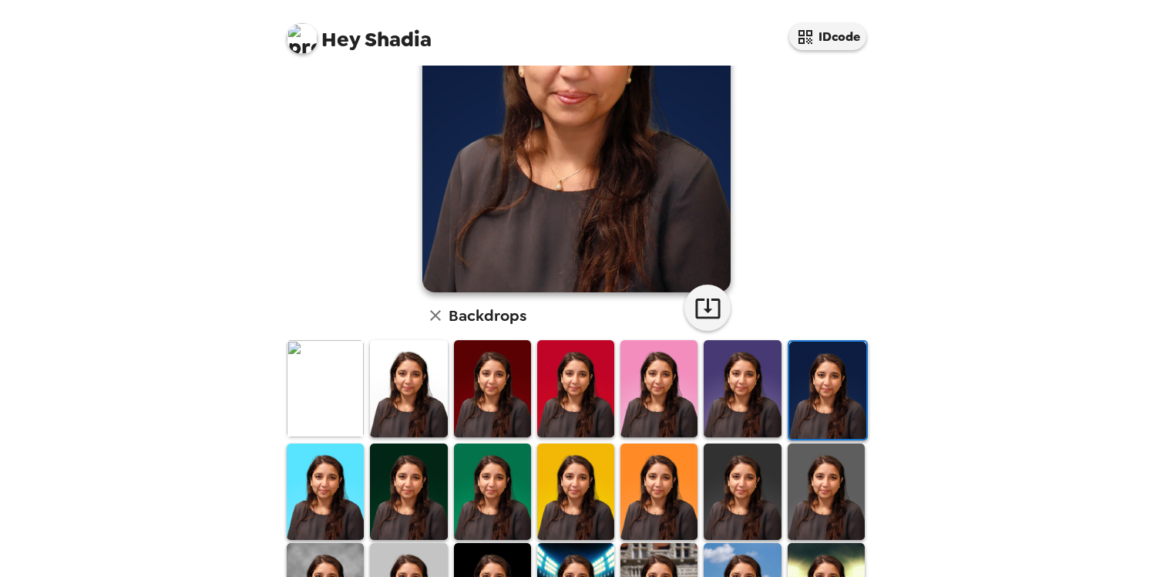
click at [501, 380] on img at bounding box center [492, 388] width 77 height 96
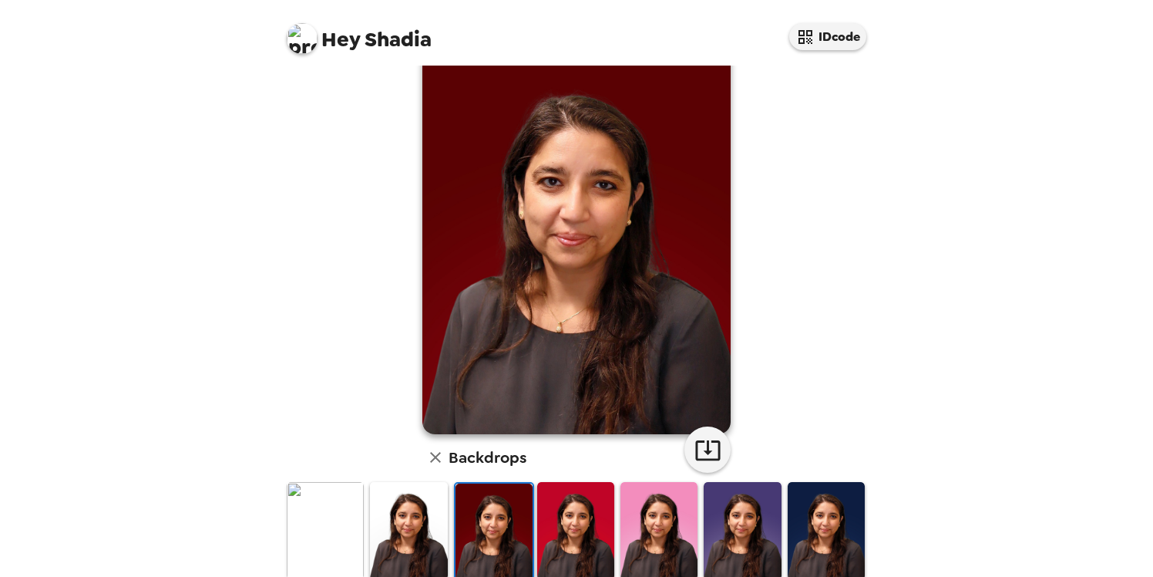
scroll to position [0, 0]
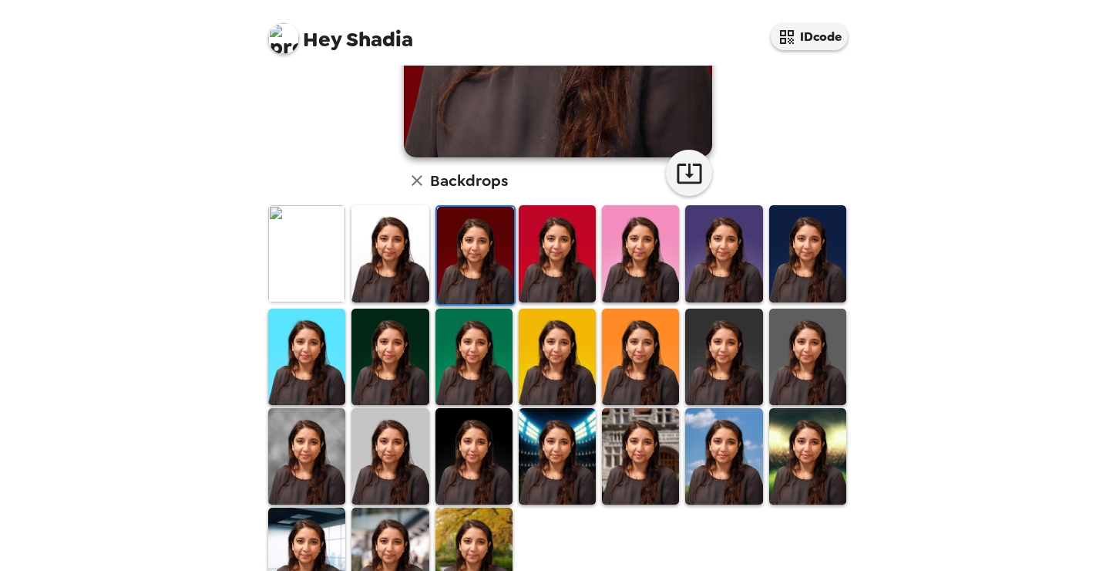
scroll to position [315, 0]
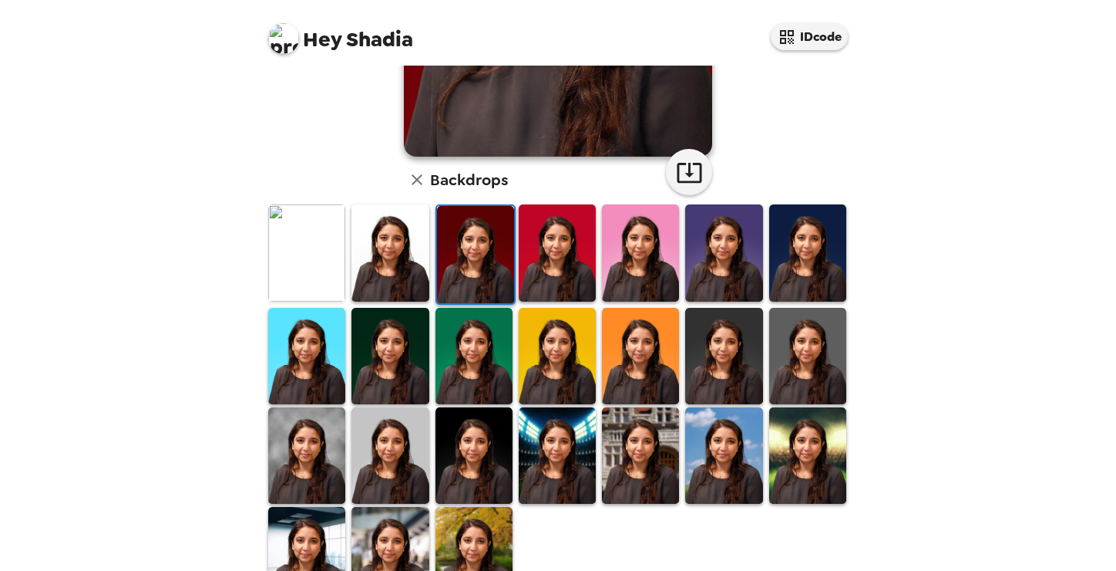
click at [483, 335] on img at bounding box center [474, 356] width 77 height 96
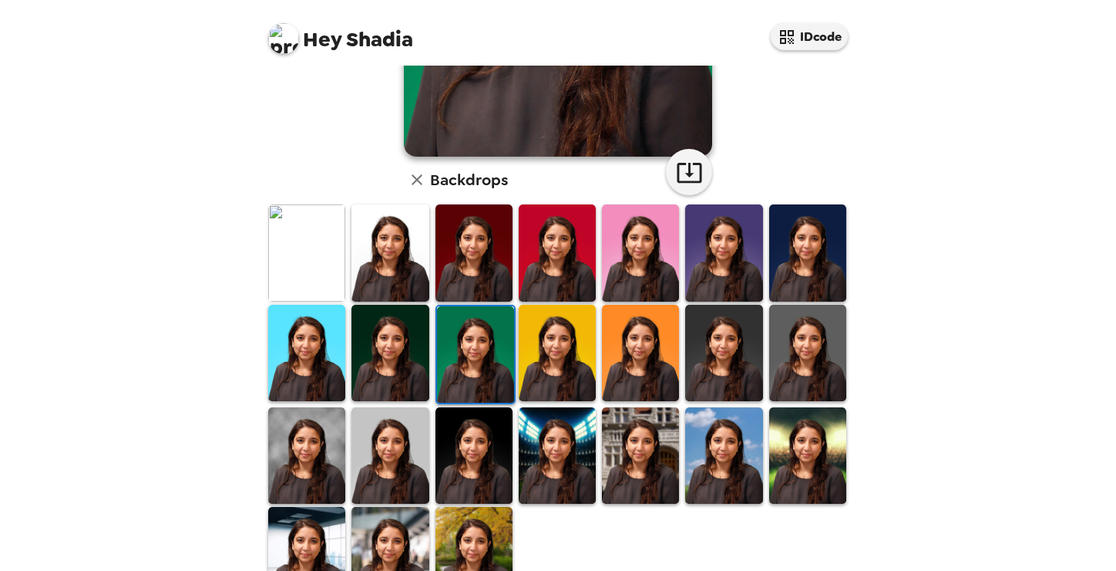
click at [388, 350] on img at bounding box center [390, 353] width 77 height 96
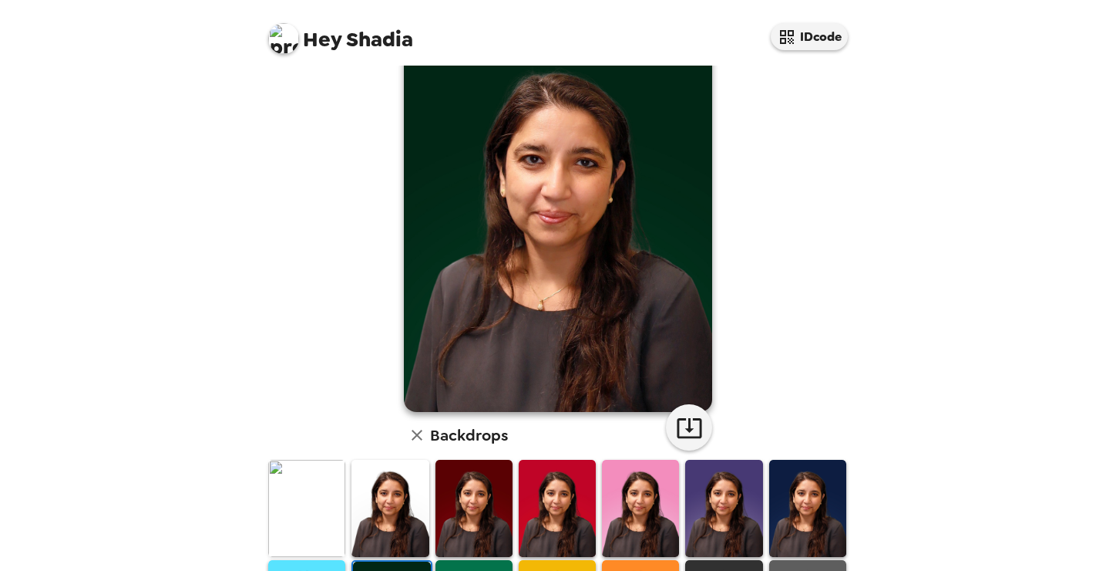
scroll to position [76, 0]
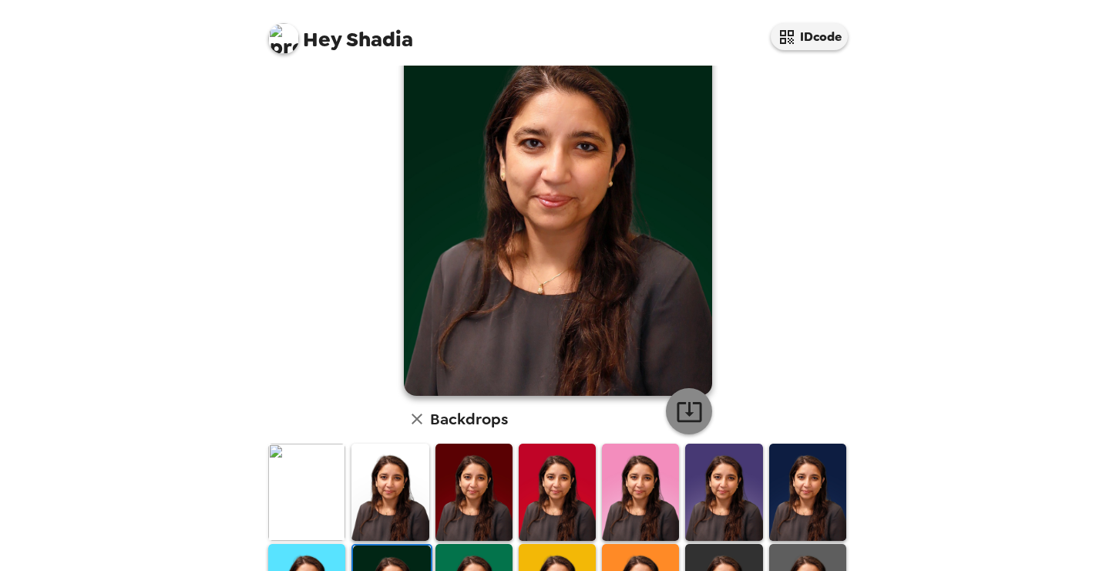
click at [689, 417] on icon "button" at bounding box center [689, 411] width 27 height 27
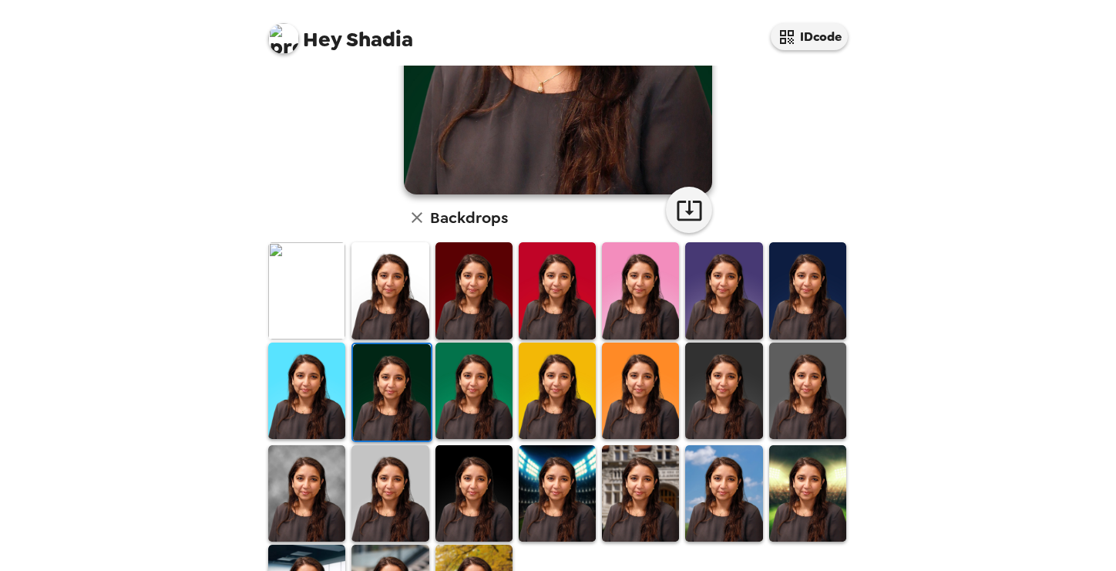
scroll to position [309, 0]
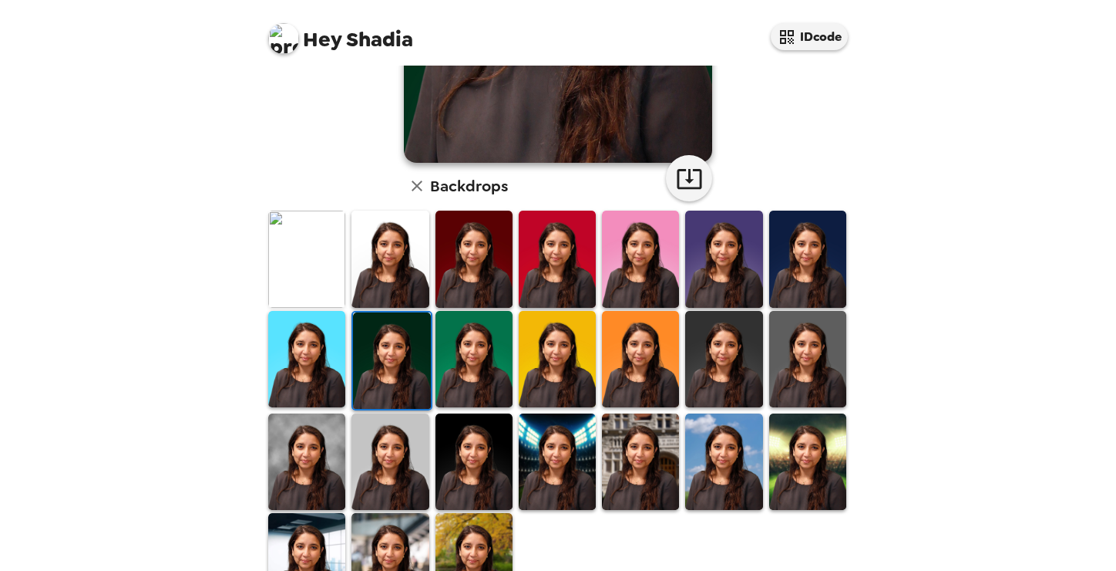
click at [429, 254] on div at bounding box center [390, 258] width 83 height 99
click at [463, 252] on img at bounding box center [474, 258] width 77 height 96
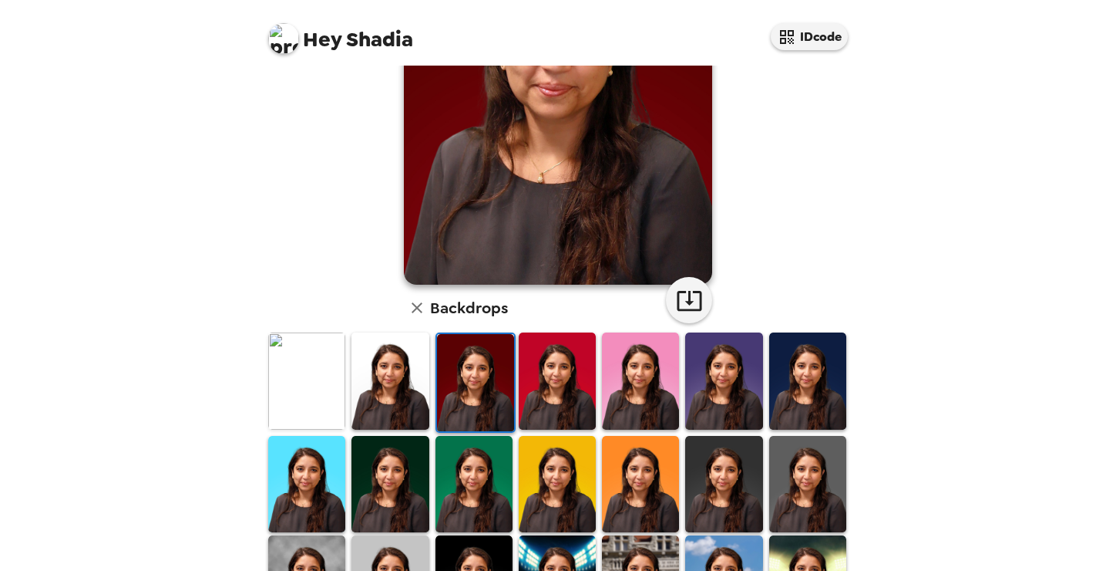
scroll to position [188, 0]
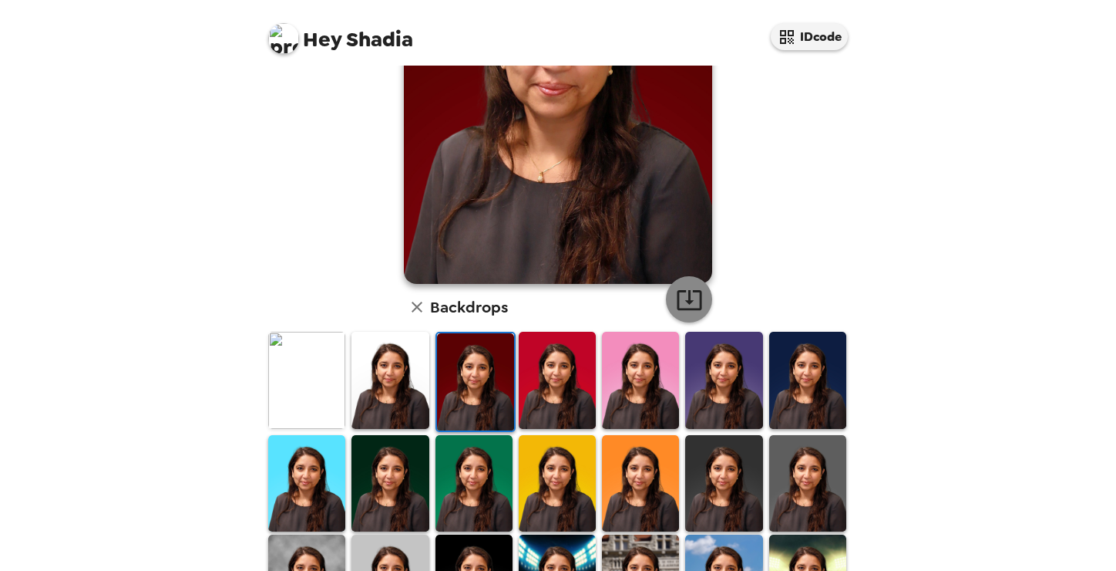
click at [691, 295] on icon "button" at bounding box center [689, 299] width 27 height 27
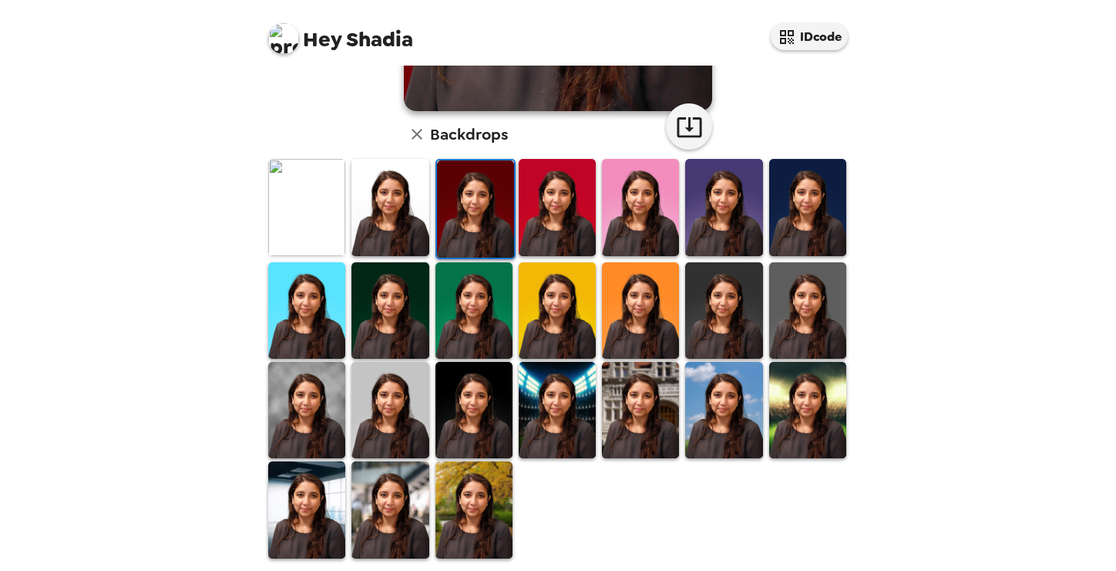
scroll to position [373, 0]
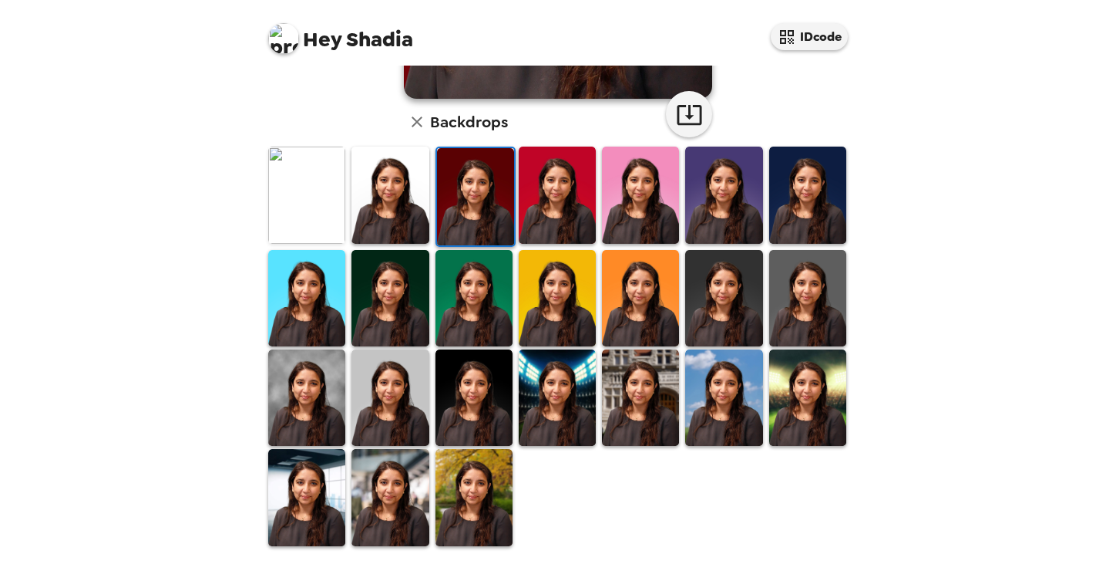
click at [324, 211] on img at bounding box center [306, 194] width 77 height 96
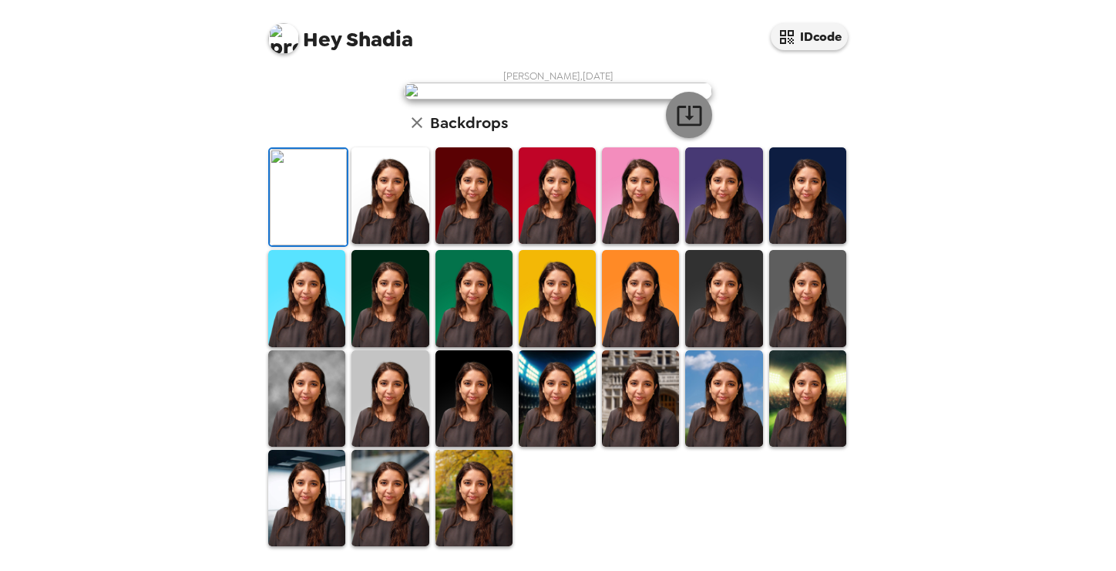
click at [689, 121] on icon "button" at bounding box center [689, 115] width 27 height 27
click at [808, 195] on img at bounding box center [807, 195] width 77 height 96
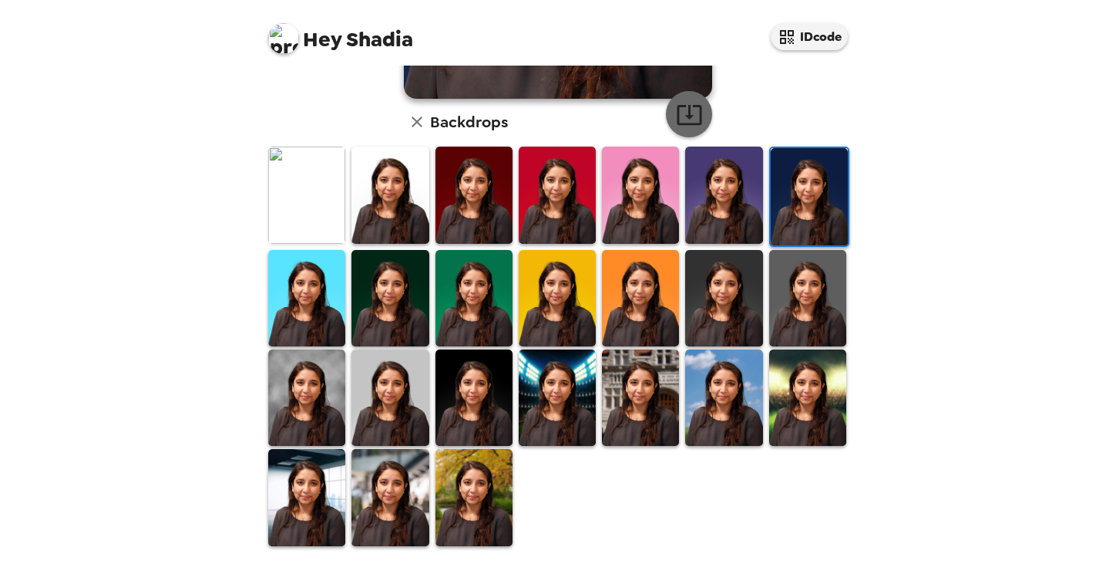
click at [692, 113] on icon "button" at bounding box center [689, 114] width 27 height 27
click at [727, 274] on img at bounding box center [723, 298] width 77 height 96
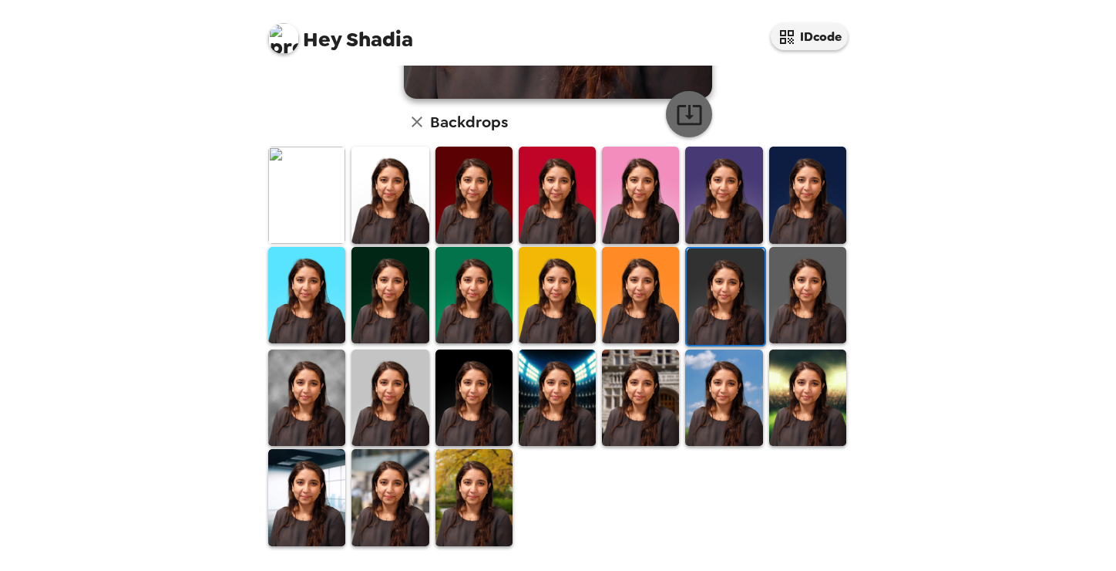
click at [688, 118] on icon "button" at bounding box center [689, 115] width 25 height 20
click at [795, 278] on img at bounding box center [807, 295] width 77 height 96
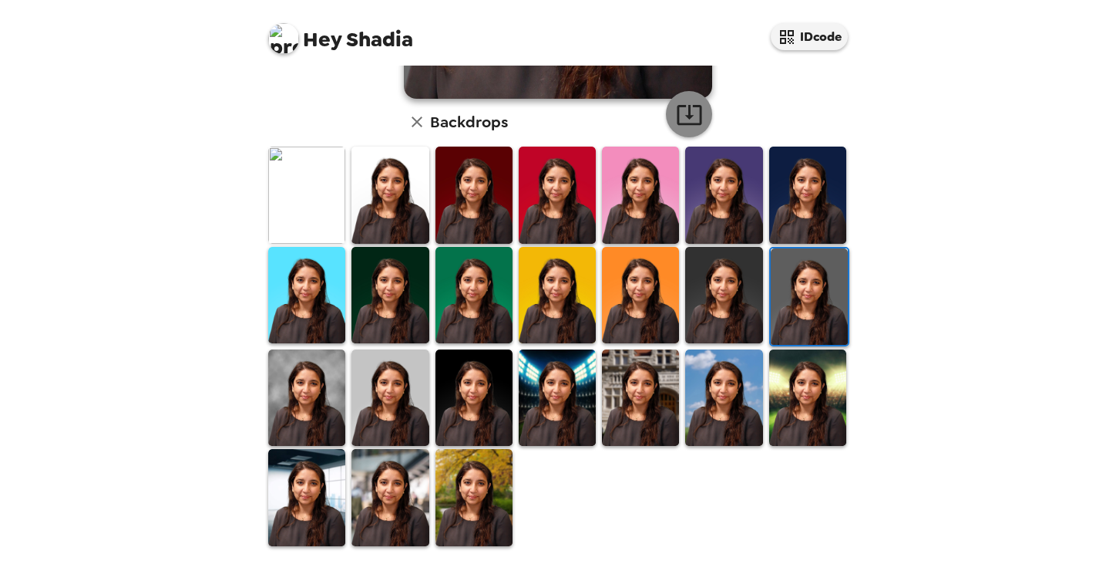
click at [692, 112] on icon "button" at bounding box center [689, 114] width 27 height 27
click at [412, 309] on img at bounding box center [390, 295] width 77 height 96
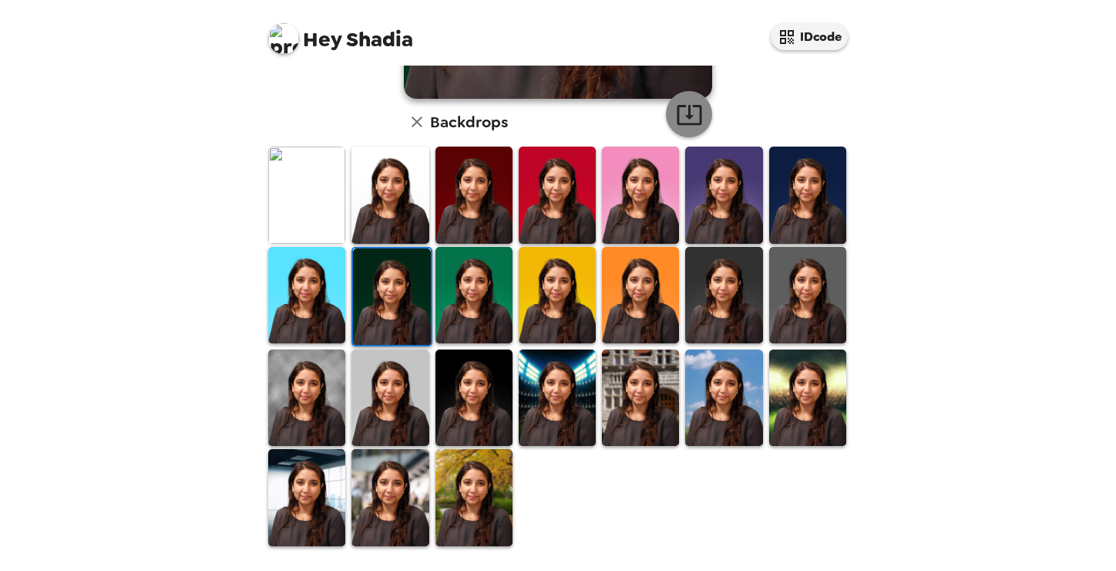
click at [687, 123] on icon "button" at bounding box center [689, 115] width 25 height 20
click at [811, 42] on button "IDcode" at bounding box center [809, 36] width 77 height 27
